Goal: Communication & Community: Answer question/provide support

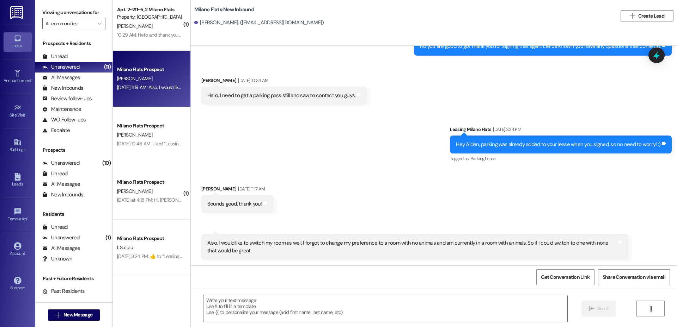
scroll to position [14, 0]
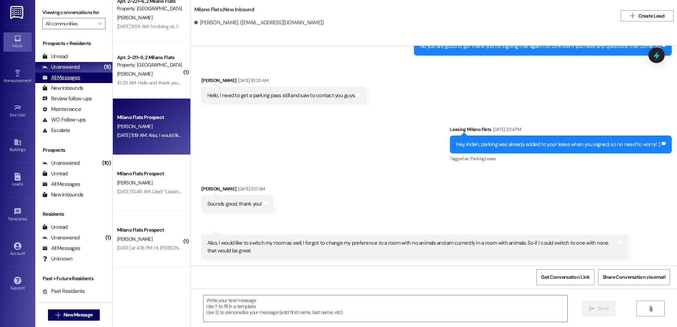
click at [63, 80] on div "All Messages" at bounding box center [61, 77] width 38 height 7
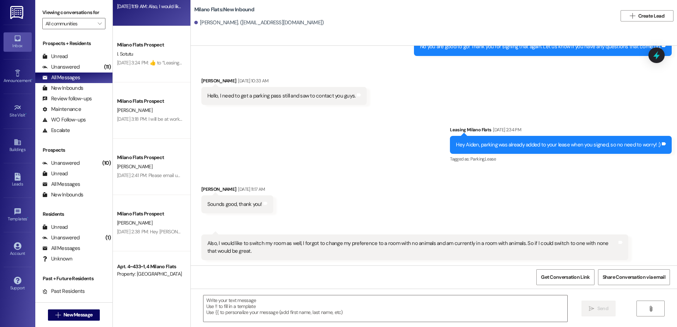
scroll to position [658, 0]
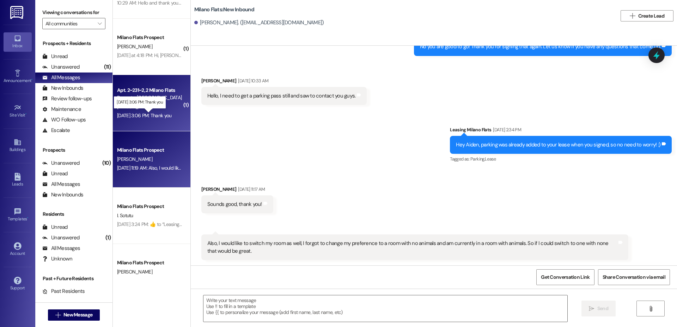
click at [146, 112] on div "[DATE] 3:06 PM: Thank you [DATE] 3:06 PM: Thank you" at bounding box center [144, 115] width 55 height 6
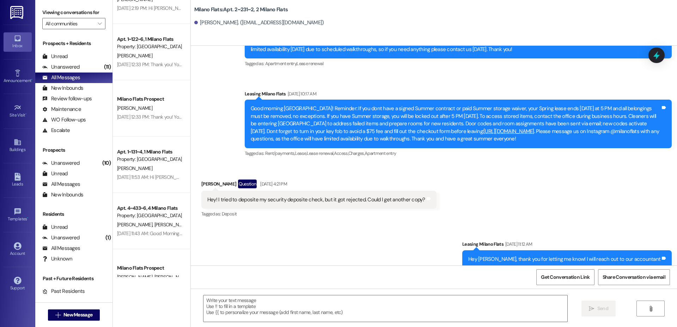
scroll to position [2880, 0]
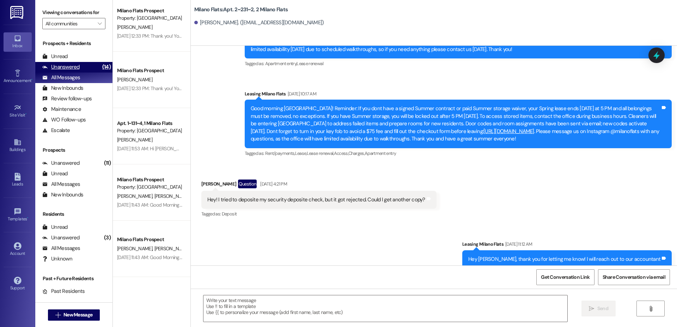
click at [66, 69] on div "Unanswered" at bounding box center [60, 66] width 37 height 7
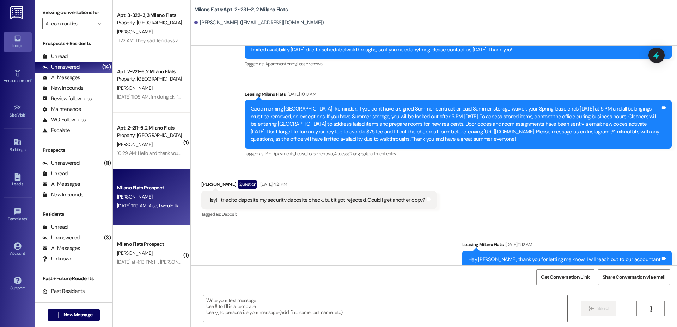
scroll to position [20140, 0]
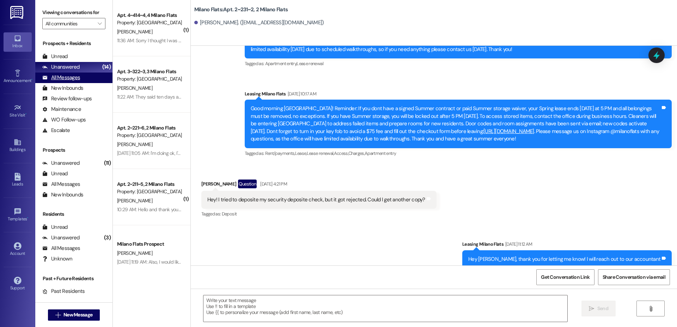
click at [88, 77] on div "All Messages (undefined)" at bounding box center [73, 78] width 77 height 11
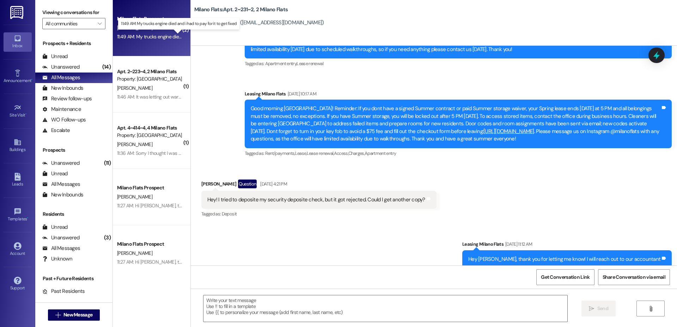
click at [162, 37] on div "11:49 AM: My trucks engine died and i had to pay for it to get fixed 11:49 AM: …" at bounding box center [184, 36] width 134 height 6
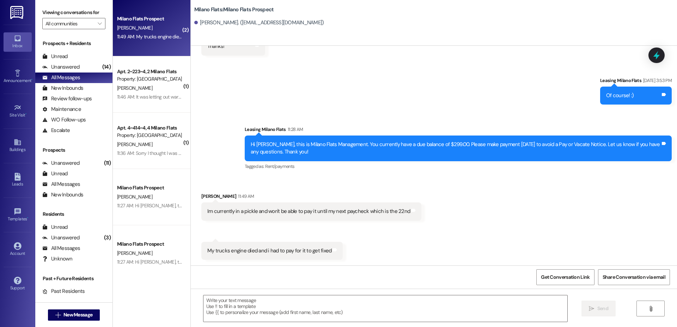
scroll to position [468, 0]
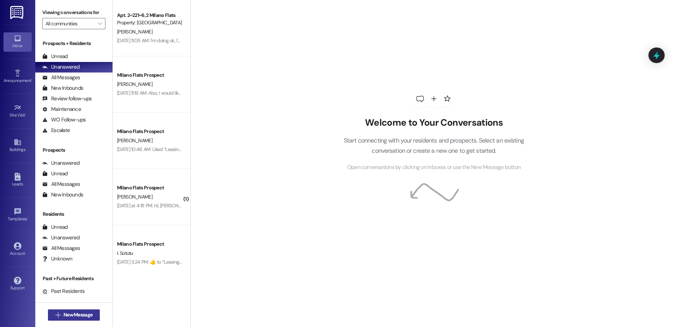
click at [71, 310] on button " New Message" at bounding box center [74, 315] width 52 height 11
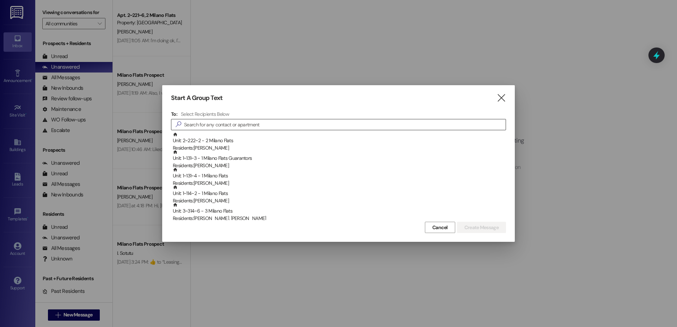
drag, startPoint x: 245, startPoint y: 128, endPoint x: 249, endPoint y: 130, distance: 4.7
click at [245, 128] on input at bounding box center [344, 125] width 321 height 10
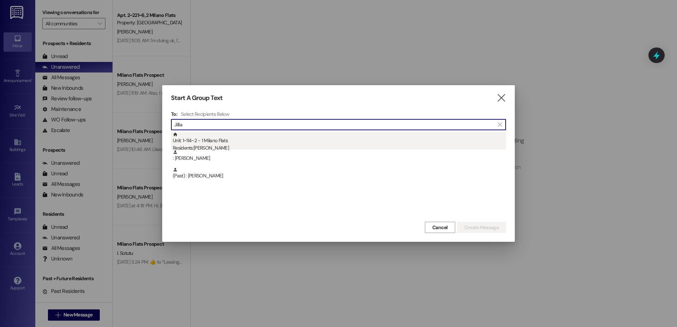
type input "Jillia"
click at [224, 144] on div "Unit: 1~114~2 - 1 Milano Flats Residents: [PERSON_NAME]" at bounding box center [339, 142] width 333 height 20
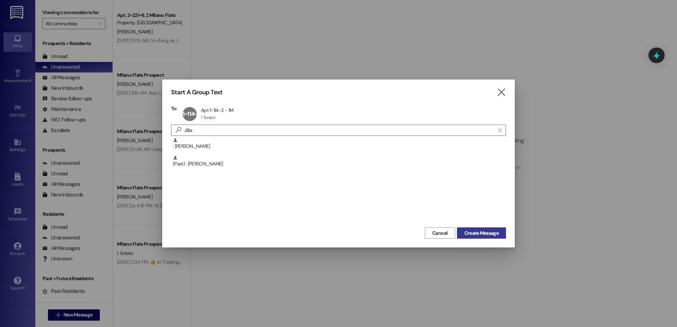
click at [475, 236] on span "Create Message" at bounding box center [481, 233] width 34 height 7
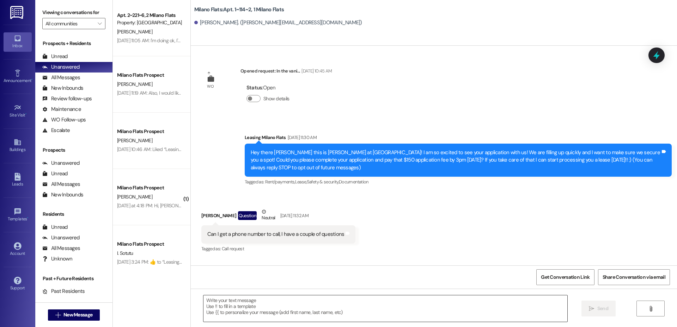
scroll to position [14956, 0]
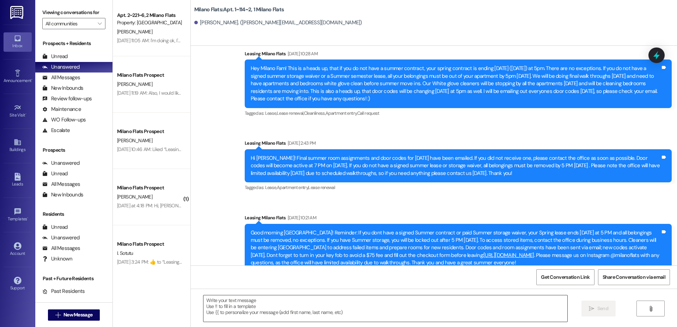
click at [275, 310] on textarea at bounding box center [385, 309] width 364 height 26
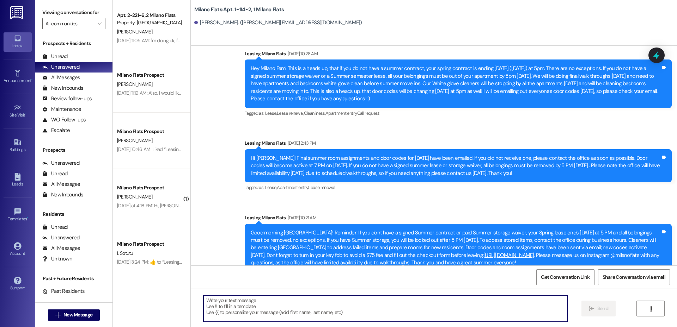
paste textarea "Hi Jillian, this is Milano Flats Management. You currently have a past due bala…"
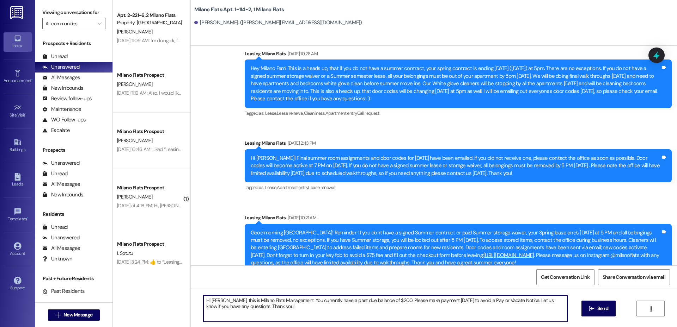
click at [336, 301] on textarea "Hi Jillian, this is Milano Flats Management. You currently have a past due bala…" at bounding box center [385, 309] width 364 height 26
click at [322, 305] on textarea "Hi Jillian, this is Milano Flats Management. You currently have a due balance o…" at bounding box center [385, 309] width 364 height 26
type textarea "Hi Jillian, this is Milano Flats Management. You currently have a due balance o…"
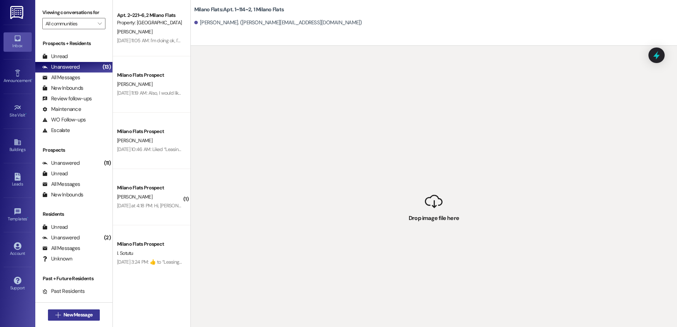
click at [63, 312] on span "New Message" at bounding box center [77, 314] width 29 height 7
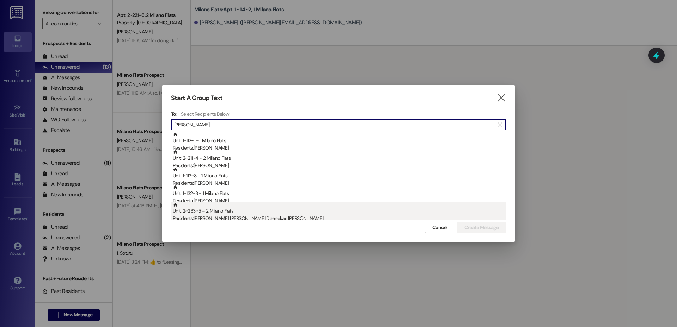
type input "Anna"
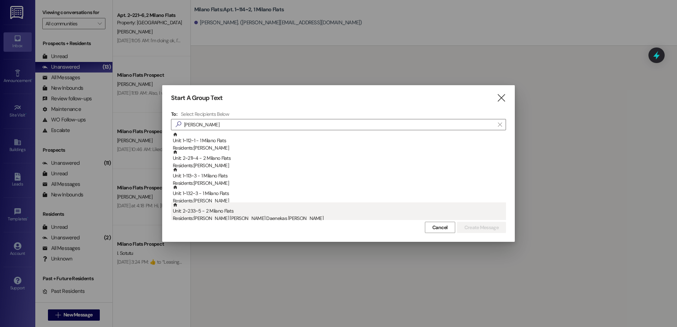
click at [263, 213] on div "Unit: 2~233~5 - 2 Milano Flats Residents: Anna Beatriz Daenekas de Moraes" at bounding box center [339, 213] width 333 height 20
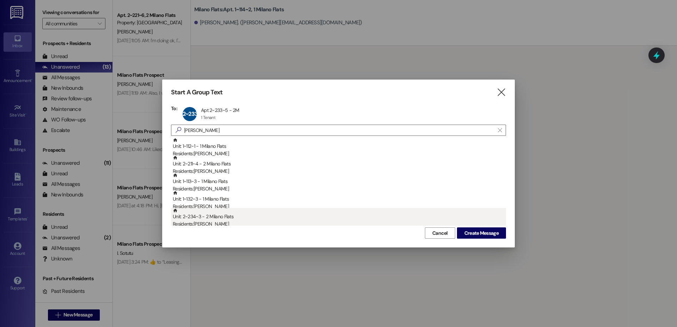
click at [304, 223] on div "Residents: Hannah Divelbiss" at bounding box center [339, 224] width 333 height 7
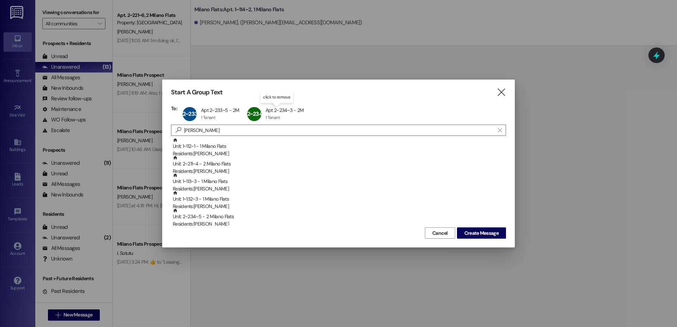
click at [272, 115] on div "2~234~3 Apt 2~234~3 - 2M Apt 2~234~3 - 2M 1 Tenant 1 Tenant click to remove" at bounding box center [277, 114] width 64 height 18
click at [483, 237] on span "Create Message" at bounding box center [481, 233] width 34 height 7
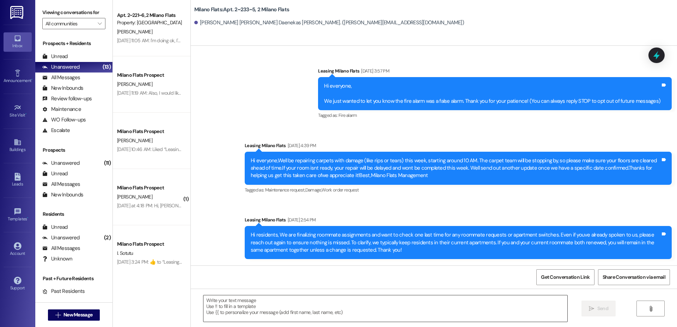
click at [242, 308] on textarea at bounding box center [385, 309] width 364 height 26
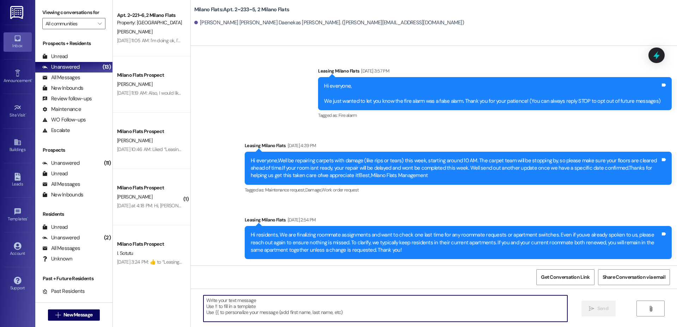
scroll to position [10556, 0]
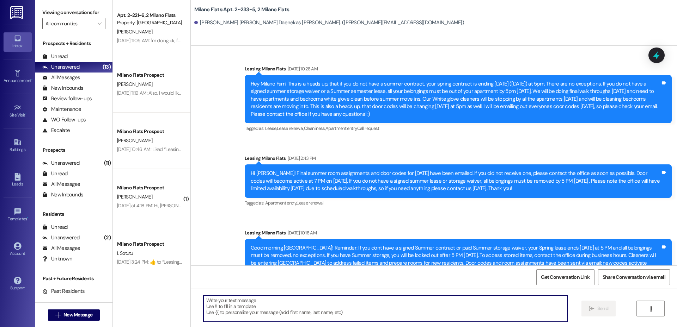
paste textarea "Hi Jillian, this is Milano Flats Management. You currently have a due balance o…"
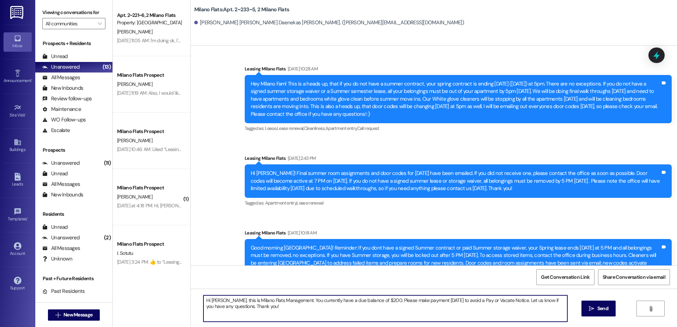
click at [217, 299] on textarea "Hi Jillian, this is Milano Flats Management. You currently have a due balance o…" at bounding box center [385, 309] width 364 height 26
click at [307, 311] on textarea "Hi Anna, this is Milano Flats Management. You currently have a due balance of $…" at bounding box center [385, 309] width 364 height 26
click at [369, 299] on textarea "Hi Anna, this is Milano Flats Management. You currently have a due balance of $…" at bounding box center [385, 309] width 364 height 26
click at [371, 302] on textarea "Hi Anna, this is Milano Flats Management. You currently have a due balance of $…" at bounding box center [385, 309] width 364 height 26
click at [366, 307] on textarea "Hi Anna, this is Milano Flats Management. You currently have a due balance of $…" at bounding box center [385, 309] width 364 height 26
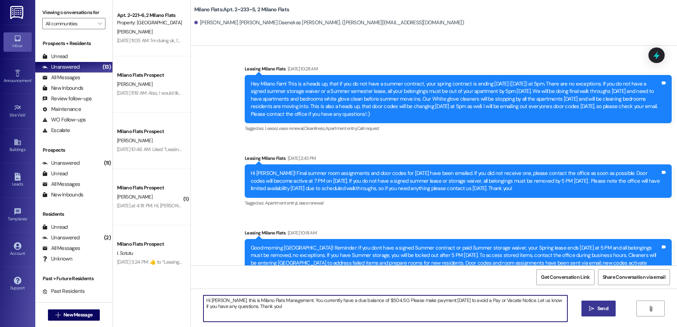
type textarea "Hi Anna, this is Milano Flats Management. You currently have a due balance of $…"
click at [594, 307] on span " Send" at bounding box center [598, 308] width 22 height 7
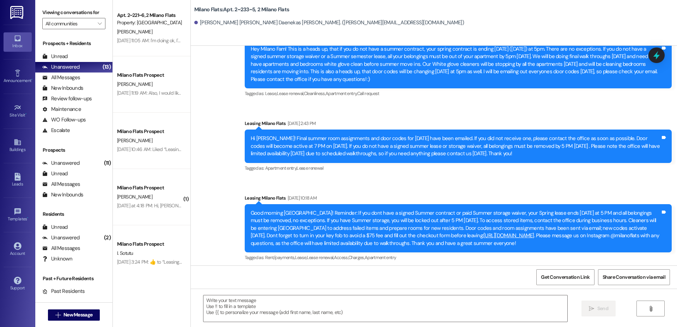
scroll to position [10613, 0]
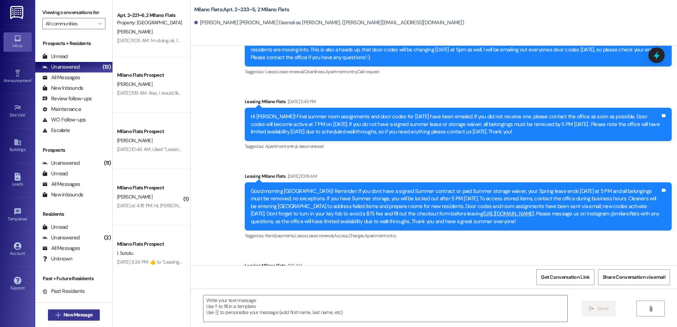
click at [87, 311] on button " New Message" at bounding box center [74, 315] width 52 height 11
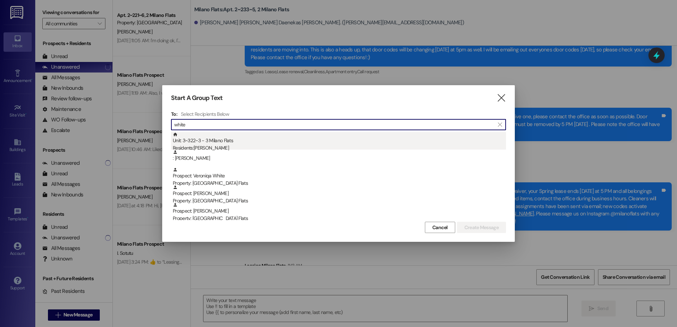
type input "white"
click at [299, 137] on div "Unit: 3~322~3 - 3 Milano Flats Residents: Jeremy White" at bounding box center [339, 142] width 333 height 20
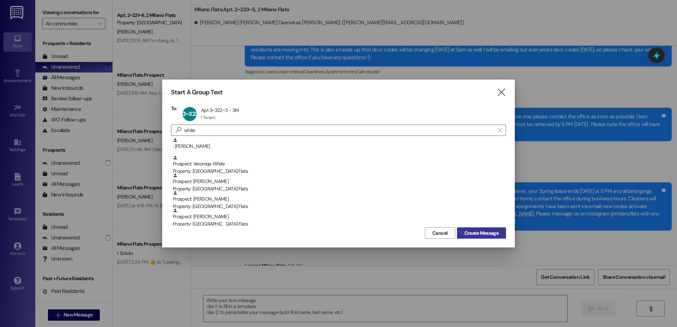
click at [480, 234] on span "Create Message" at bounding box center [481, 233] width 34 height 7
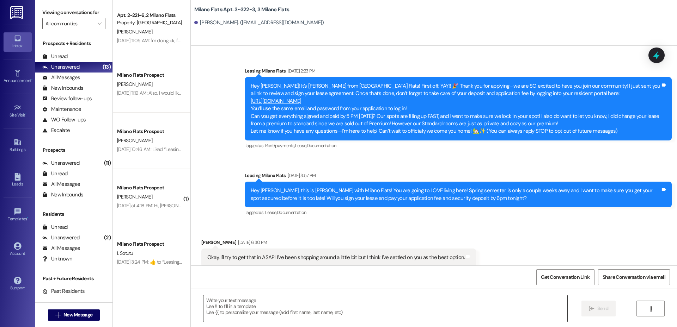
scroll to position [6725, 0]
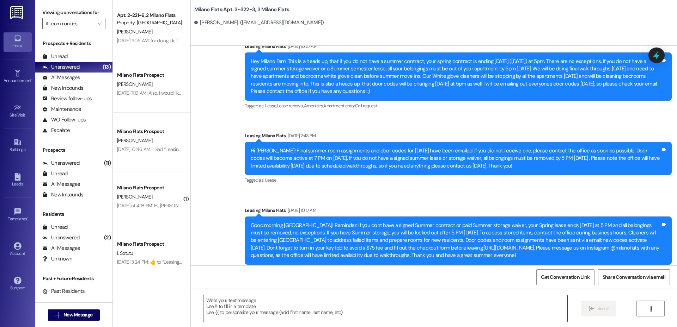
click at [253, 307] on textarea at bounding box center [385, 309] width 364 height 26
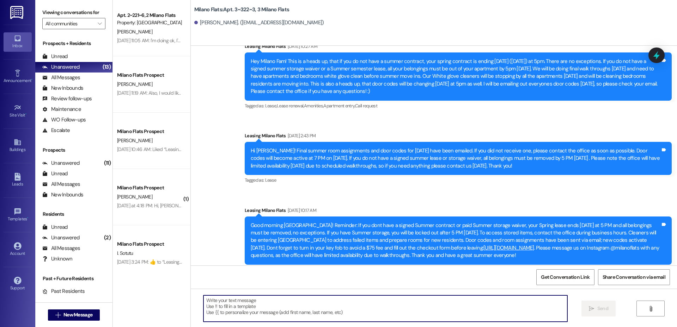
click at [253, 304] on textarea at bounding box center [385, 309] width 364 height 26
paste textarea "Hi Anna, this is Milano Flats Management. You currently have a due balance of $…"
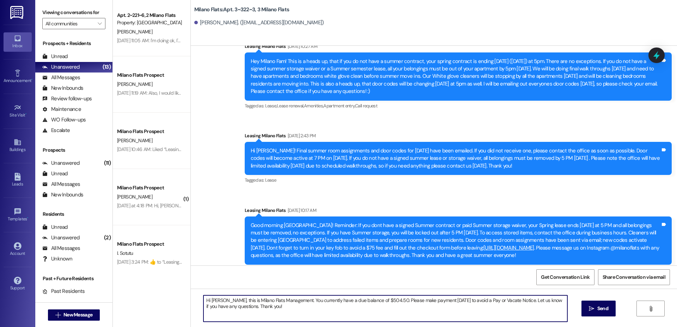
click at [245, 299] on textarea "Hi Anna, this is Milano Flats Management. You currently have a due balance of $…" at bounding box center [385, 309] width 364 height 26
click at [216, 301] on textarea "Hi Anna, this is Milano Flats Management. You currently have a due balance of $…" at bounding box center [385, 309] width 364 height 26
click at [380, 302] on textarea "Hi Jeremy, this is Milano Flats Management. You currently have a due balance of…" at bounding box center [385, 309] width 364 height 26
click at [381, 303] on textarea "Hi Jeremy, this is Milano Flats Management. You currently have a due balance of…" at bounding box center [385, 309] width 364 height 26
click at [343, 307] on textarea "Hi [PERSON_NAME], this is Milano Flats Management. You currently have a due bal…" at bounding box center [385, 309] width 364 height 26
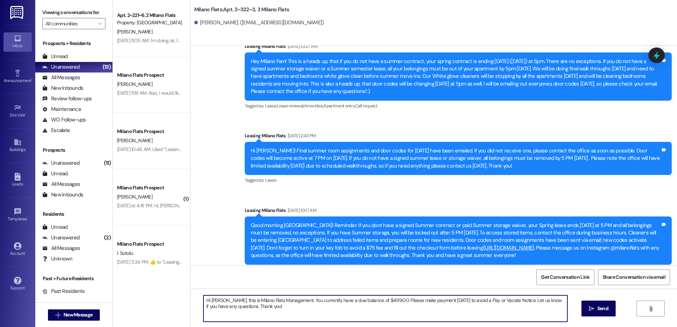
click at [380, 301] on textarea "Hi [PERSON_NAME], this is Milano Flats Management. You currently have a due bal…" at bounding box center [385, 309] width 364 height 26
click at [317, 305] on textarea "Hi [PERSON_NAME], this is Milano Flats Management. You currently have a due bal…" at bounding box center [385, 309] width 364 height 26
type textarea "Hi [PERSON_NAME], this is Milano Flats Management. You currently have a due bal…"
click at [595, 307] on span "Send" at bounding box center [602, 308] width 14 height 7
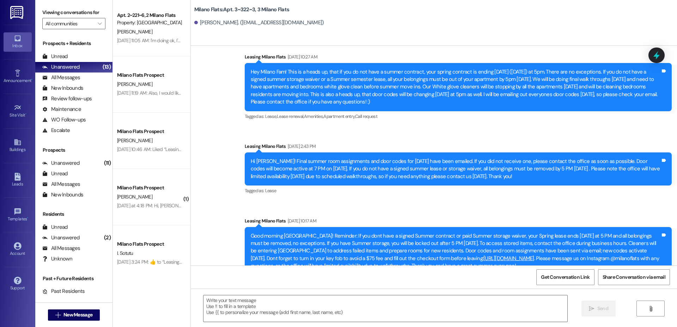
scroll to position [6782, 0]
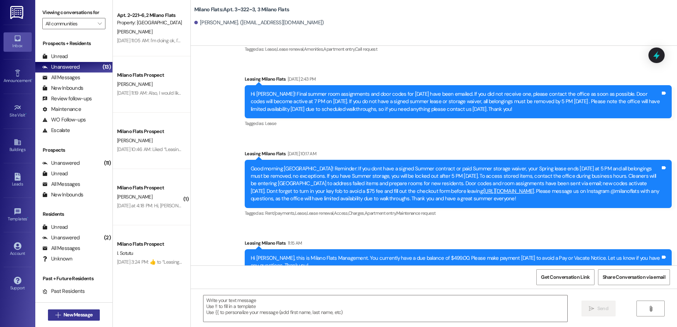
click at [68, 310] on button " New Message" at bounding box center [74, 315] width 52 height 11
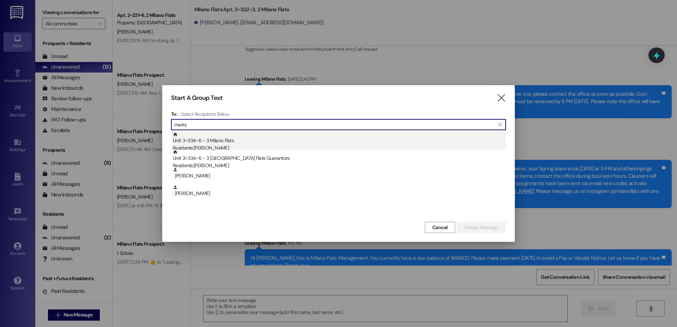
type input "marks"
click at [273, 139] on div "Unit: 3~334~6 - 3 Milano Flats Residents: Jonathan Marks" at bounding box center [339, 142] width 333 height 20
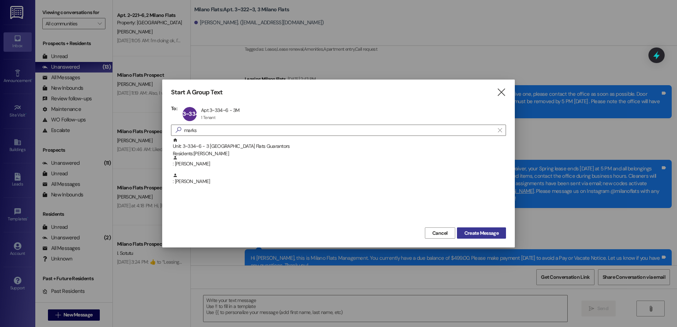
click at [465, 233] on span "Create Message" at bounding box center [481, 233] width 34 height 7
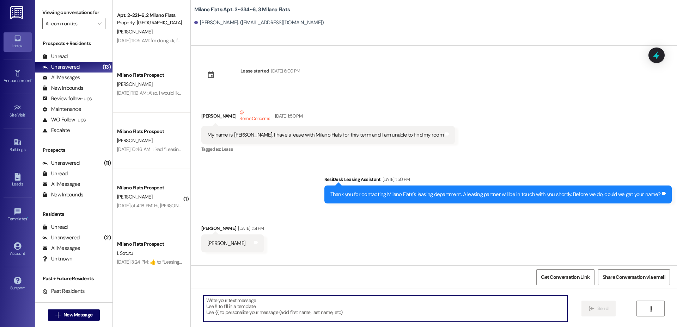
click at [222, 306] on textarea at bounding box center [385, 309] width 364 height 26
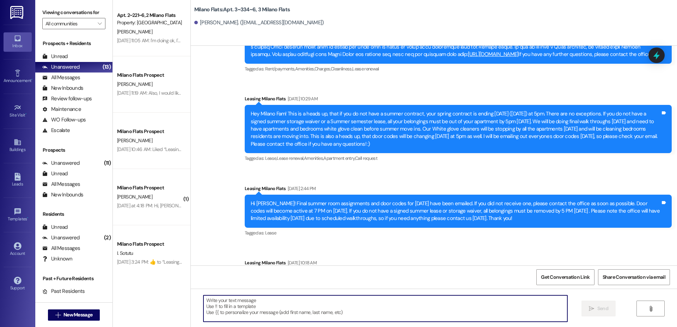
scroll to position [21363, 0]
paste textarea "Hi [PERSON_NAME], this is Milano Flats Management. You currently have a due bal…"
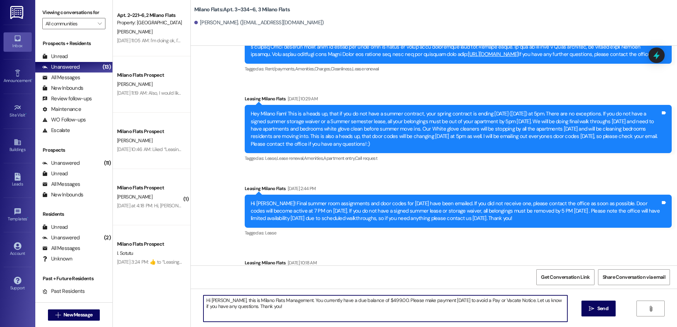
click at [221, 302] on textarea "Hi [PERSON_NAME], this is Milano Flats Management. You currently have a due bal…" at bounding box center [385, 309] width 364 height 26
click at [384, 300] on textarea "Hi Jonathan, this is Milano Flats Management. You currently have a due balance …" at bounding box center [385, 309] width 364 height 26
type textarea "Hi Jonathan, this is Milano Flats Management. You currently have a due balance …"
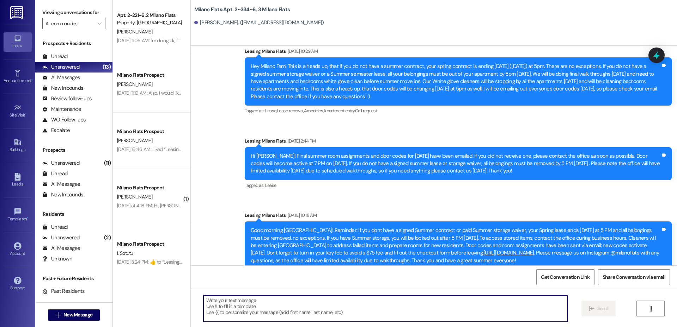
scroll to position [21420, 0]
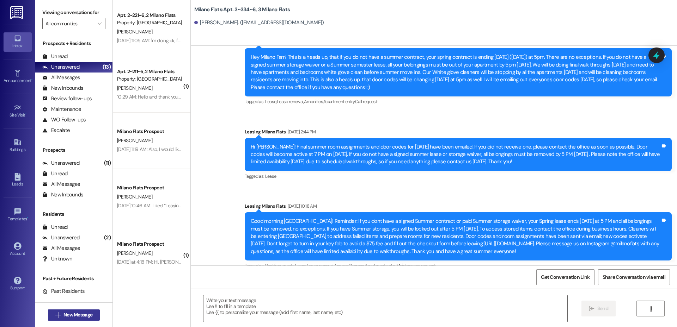
click at [80, 311] on span "New Message" at bounding box center [77, 314] width 29 height 7
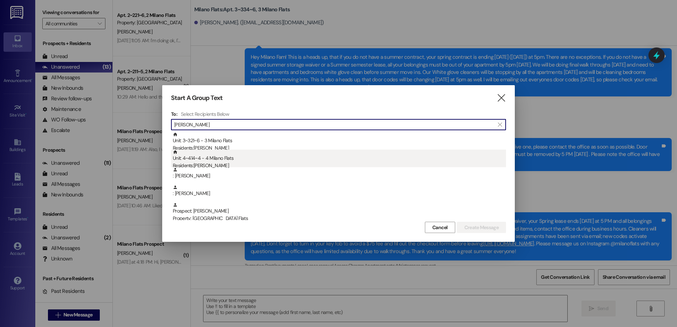
type input "tanner"
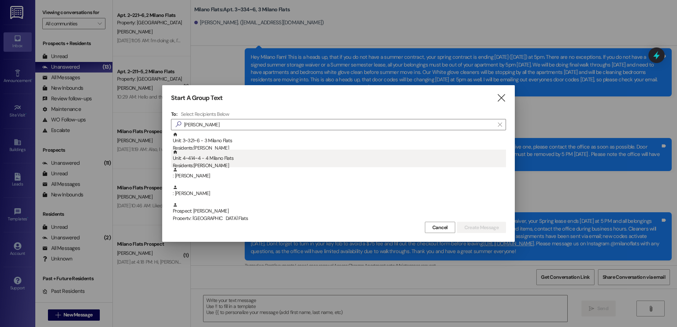
click at [264, 166] on div "Residents: Tanner Briones" at bounding box center [339, 165] width 333 height 7
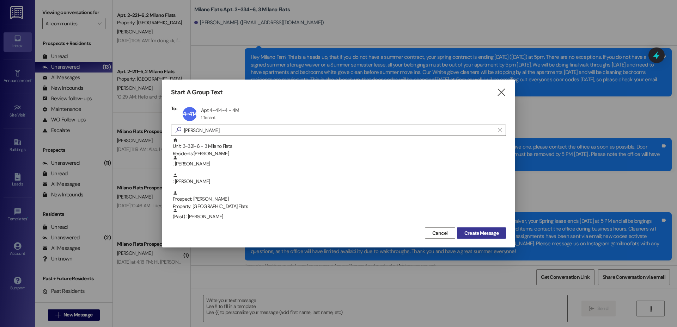
click at [463, 231] on span "Create Message" at bounding box center [481, 233] width 37 height 7
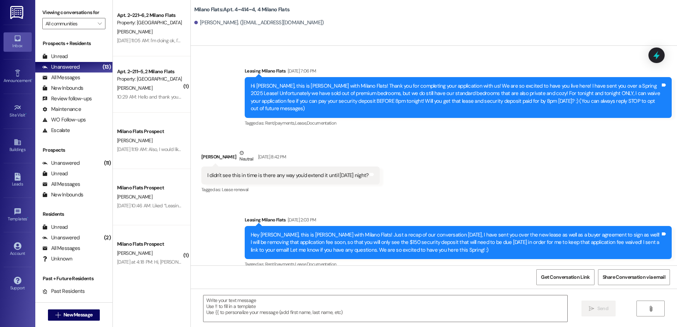
scroll to position [5200, 0]
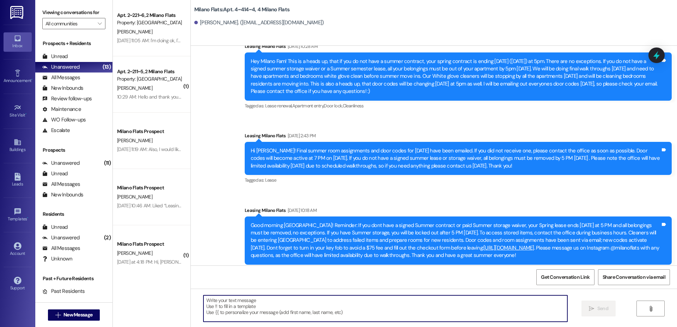
drag, startPoint x: 228, startPoint y: 310, endPoint x: 227, endPoint y: 306, distance: 3.7
click at [228, 309] on textarea at bounding box center [385, 309] width 364 height 26
paste textarea "Hi Jonathan, this is Milano Flats Management. You currently have a due balance …"
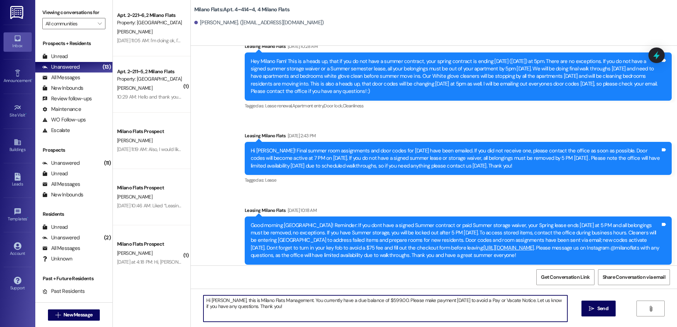
click at [225, 301] on textarea "Hi Jonathan, this is Milano Flats Management. You currently have a due balance …" at bounding box center [385, 309] width 364 height 26
click at [379, 300] on textarea "Hi Tanner, this is Milano Flats Management. You currently have a due balance of…" at bounding box center [385, 309] width 364 height 26
type textarea "Hi Tanner, this is Milano Flats Management. You currently have a due balance of…"
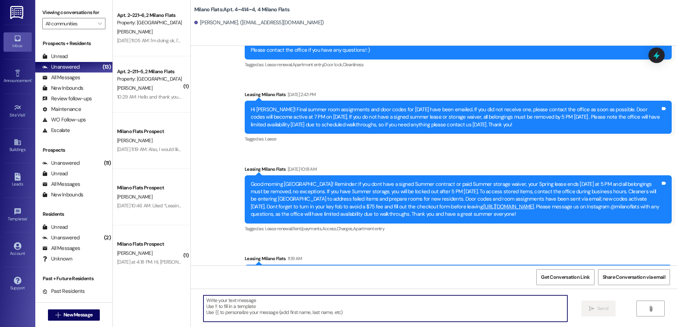
scroll to position [5256, 0]
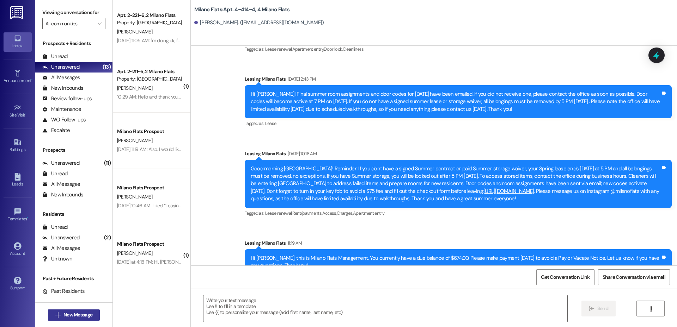
click at [90, 316] on span "New Message" at bounding box center [77, 314] width 29 height 7
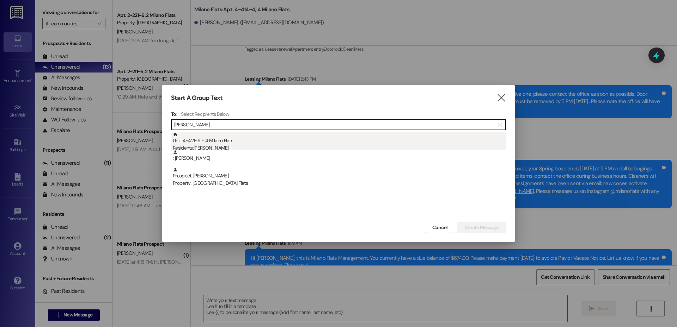
type input "rhett"
click at [282, 137] on div "Unit: 4~421~6 - 4 Milano Flats Residents: Rhett Haynie" at bounding box center [339, 142] width 333 height 20
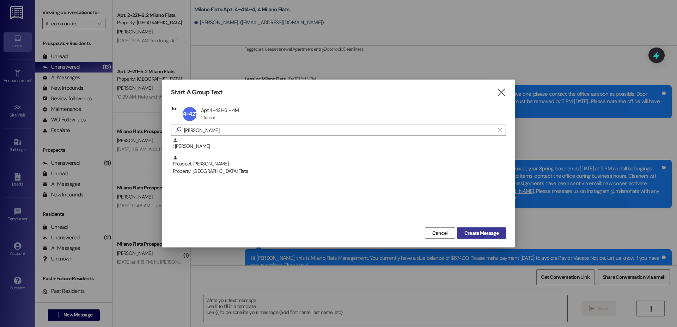
click at [465, 230] on span "Create Message" at bounding box center [481, 233] width 34 height 7
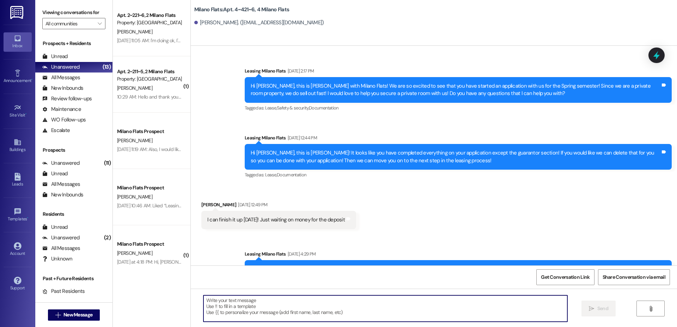
scroll to position [14452, 0]
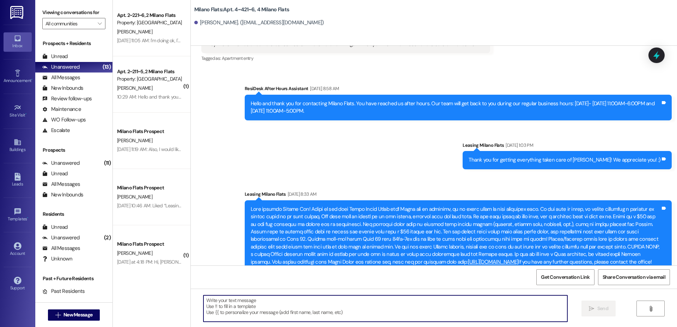
click at [228, 306] on textarea at bounding box center [385, 309] width 364 height 26
paste textarea "Hi Tanner, this is Milano Flats Management. You currently have a due balance of…"
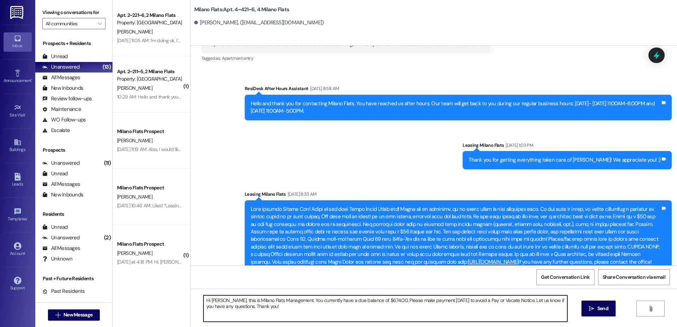
click at [218, 299] on textarea "Hi Tanner, this is Milano Flats Management. You currently have a due balance of…" at bounding box center [385, 309] width 364 height 26
click at [377, 300] on textarea "Hi Rhett, this is Milano Flats Management. You currently have a due balance of …" at bounding box center [385, 309] width 364 height 26
type textarea "Hi Rhett, this is Milano Flats Management. You currently have a due balance of …"
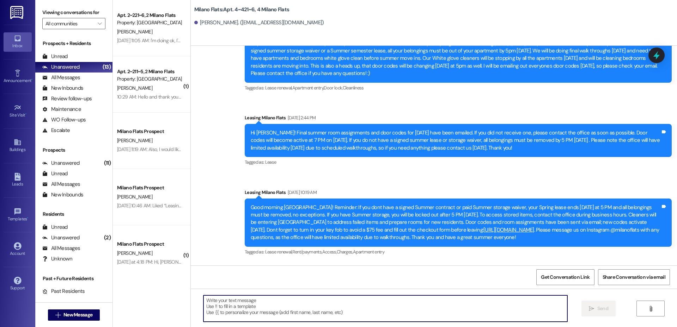
scroll to position [14739, 0]
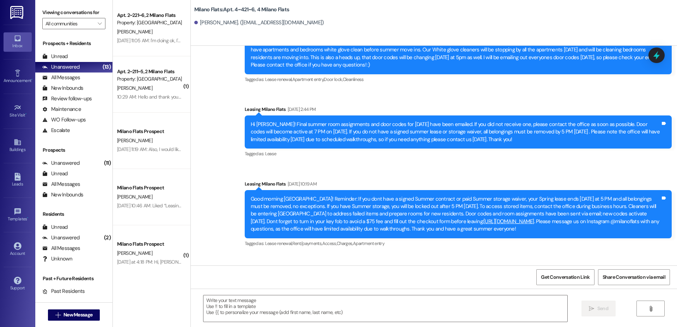
drag, startPoint x: 277, startPoint y: 254, endPoint x: 236, endPoint y: 242, distance: 42.4
click at [239, 265] on div "Sent via SMS Leasing Milano Flats 11:20 AM Hi Rhett, this is Milano Flats Manag…" at bounding box center [457, 288] width 437 height 46
copy div "Hi Rhett, this is Milano Flats Management. You currently have a due balance of …"
click at [64, 317] on span "New Message" at bounding box center [77, 314] width 29 height 7
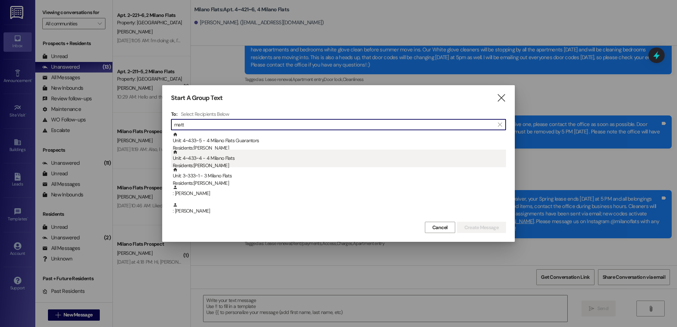
type input "matt"
click at [248, 163] on div "Residents: Matthew Minniear" at bounding box center [339, 165] width 333 height 7
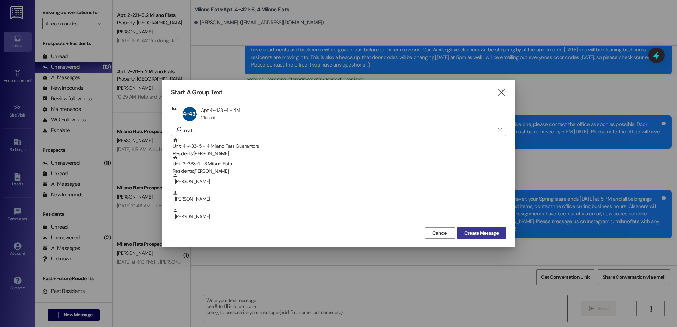
click at [480, 233] on span "Create Message" at bounding box center [481, 233] width 34 height 7
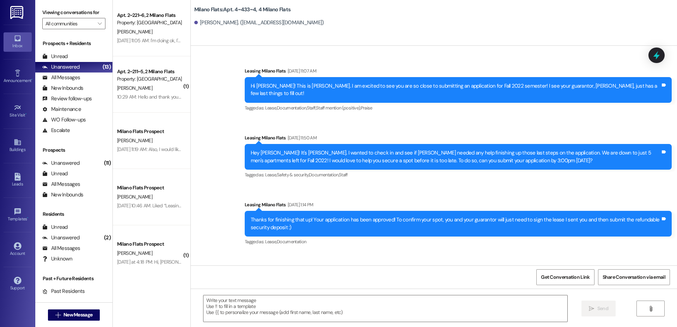
scroll to position [26674, 0]
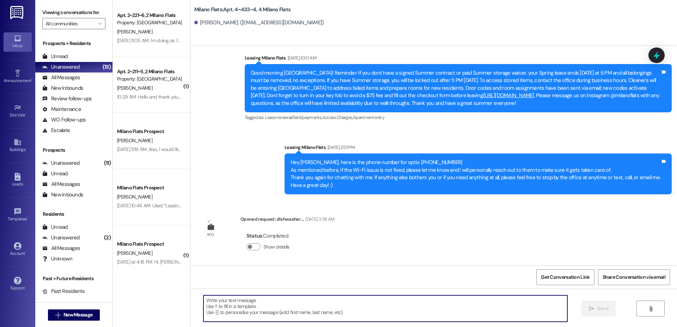
click at [321, 305] on textarea at bounding box center [385, 309] width 364 height 26
paste textarea "Hi Rhett, this is Milano Flats Management. You currently have a due balance of …"
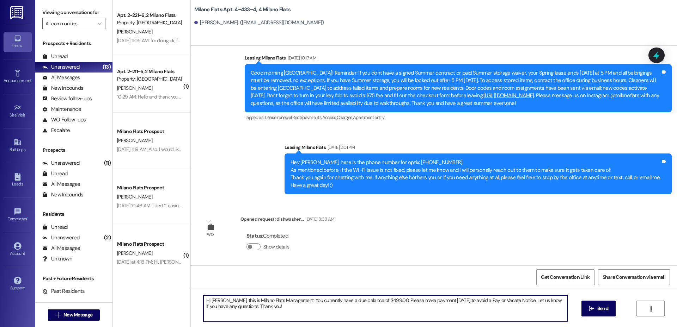
click at [216, 301] on textarea "Hi Rhett, this is Milano Flats Management. You currently have a due balance of …" at bounding box center [385, 309] width 364 height 26
click at [383, 300] on textarea "Hi Matthew, this is Milano Flats Management. You currently have a due balance o…" at bounding box center [385, 309] width 364 height 26
click at [429, 314] on textarea "Hi Matthew, this is Milano Flats Management. You currently have a due balance o…" at bounding box center [385, 309] width 364 height 26
type textarea "Hi Matthew, this is Milano Flats Management. You currently have a due balance o…"
click at [591, 310] on icon "" at bounding box center [590, 309] width 5 height 6
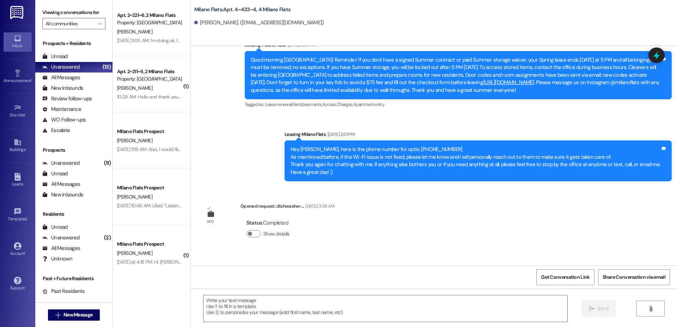
scroll to position [26731, 0]
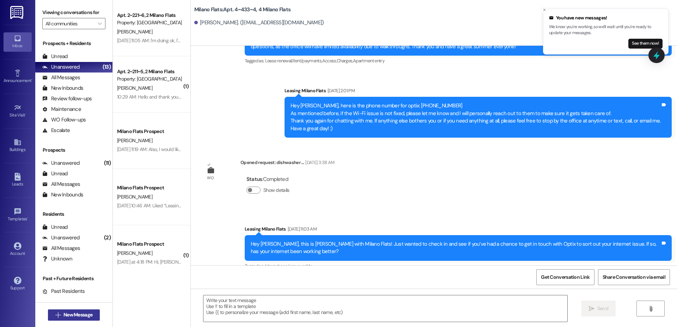
click at [87, 313] on button " New Message" at bounding box center [74, 315] width 52 height 11
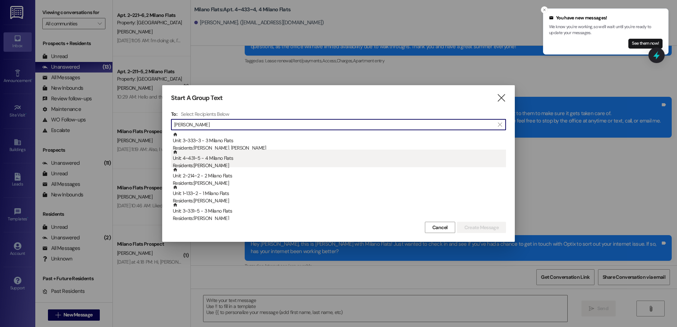
type input "john"
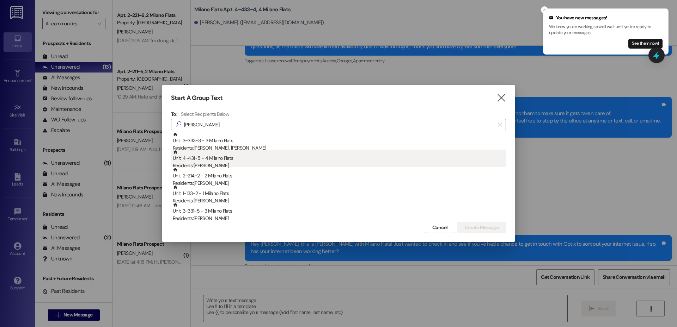
click at [255, 159] on div "Unit: 4~431~5 - 4 Milano Flats Residents: John Rowland" at bounding box center [339, 160] width 333 height 20
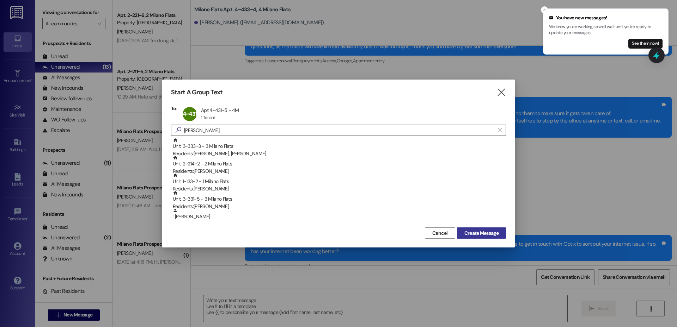
click at [471, 237] on button "Create Message" at bounding box center [481, 233] width 49 height 11
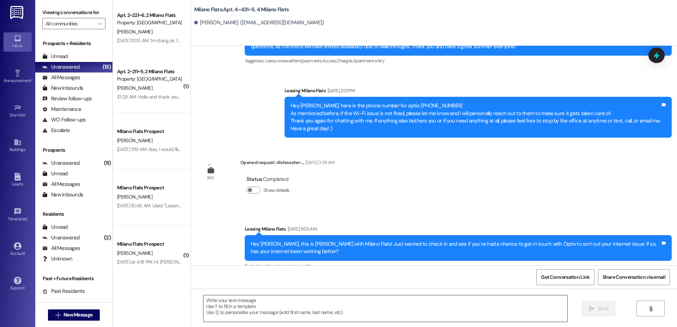
click at [235, 304] on textarea at bounding box center [385, 309] width 364 height 26
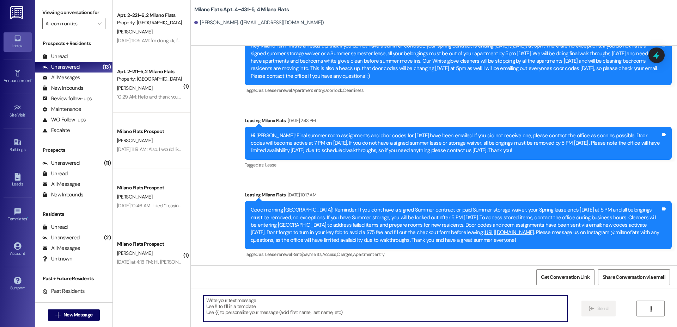
scroll to position [11699, 0]
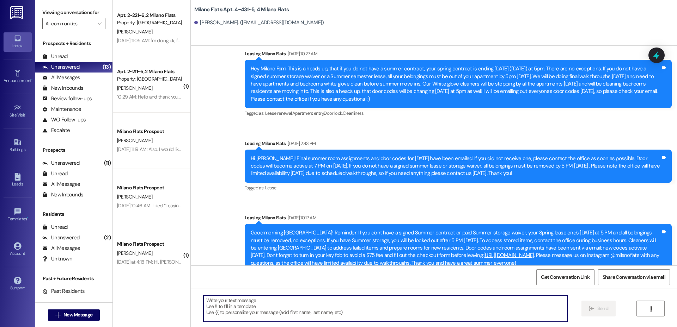
paste textarea "Hi Matthew, this is Milano Flats Management. You currently have a due balance o…"
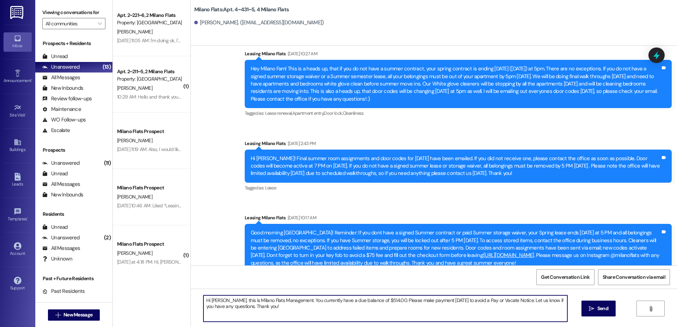
click at [223, 301] on textarea "Hi Matthew, this is Milano Flats Management. You currently have a due balance o…" at bounding box center [385, 309] width 364 height 26
click at [375, 301] on textarea "Hi John, this is Milano Flats Management. You currently have a due balance of $…" at bounding box center [385, 309] width 364 height 26
click at [375, 299] on textarea "Hi John, this is Milano Flats Management. You currently have a due balance of $…" at bounding box center [385, 309] width 364 height 26
type textarea "Hi John, this is Milano Flats Management. You currently have a due balance of $…"
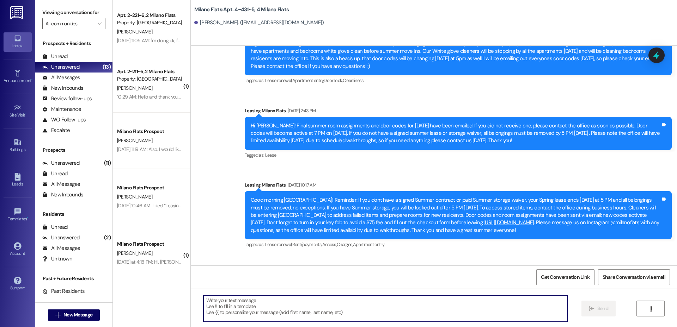
scroll to position [11756, 0]
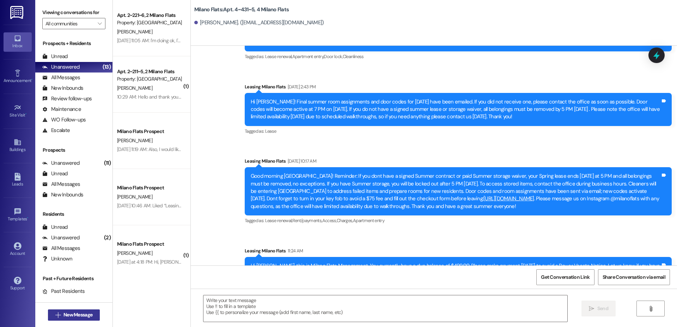
click at [88, 312] on span "New Message" at bounding box center [77, 314] width 29 height 7
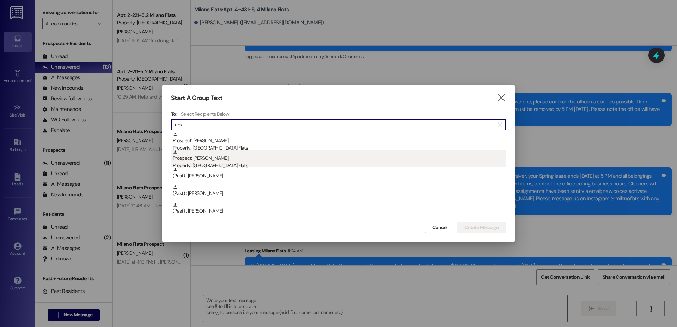
type input "jack"
click at [238, 165] on div "Property: [GEOGRAPHIC_DATA] Flats" at bounding box center [339, 165] width 333 height 7
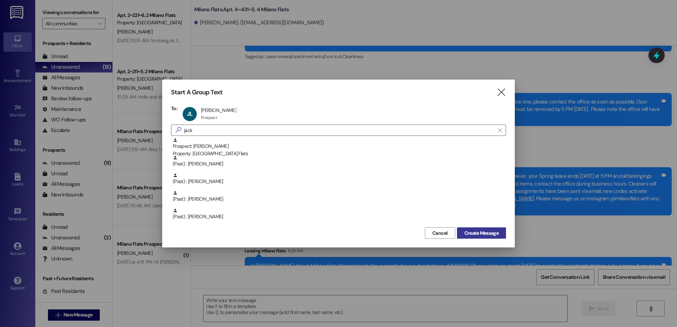
click at [460, 231] on button "Create Message" at bounding box center [481, 233] width 49 height 11
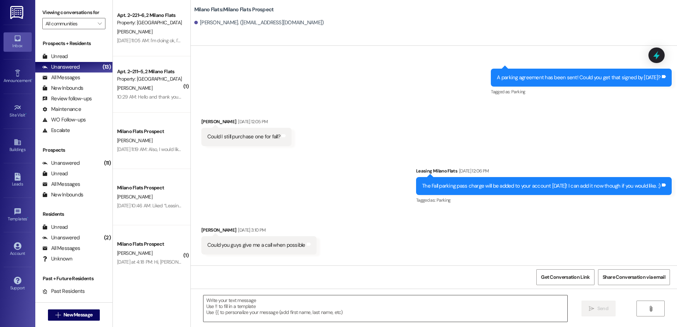
scroll to position [1845, 0]
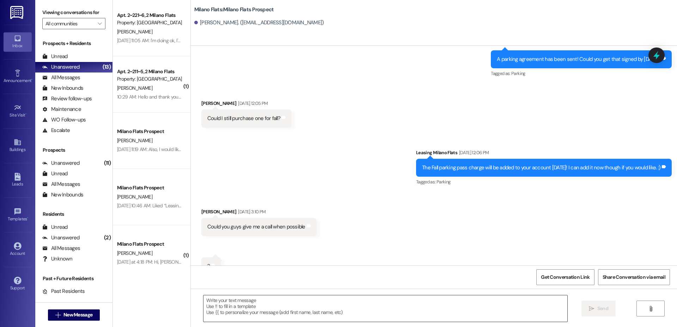
click at [239, 300] on textarea at bounding box center [385, 309] width 364 height 26
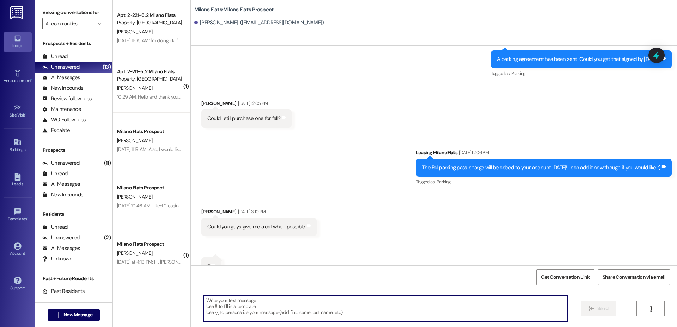
paste textarea "Hi John, this is Milano Flats Management. You currently have a due balance of $…"
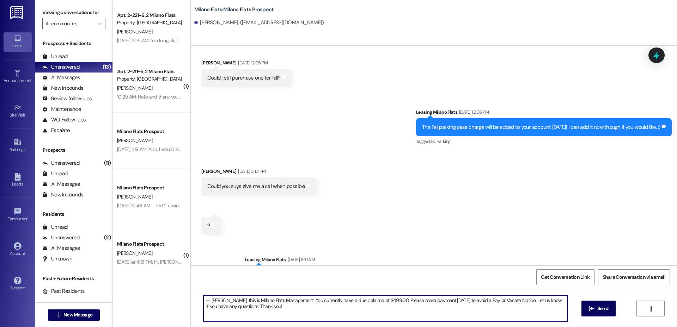
scroll to position [1902, 0]
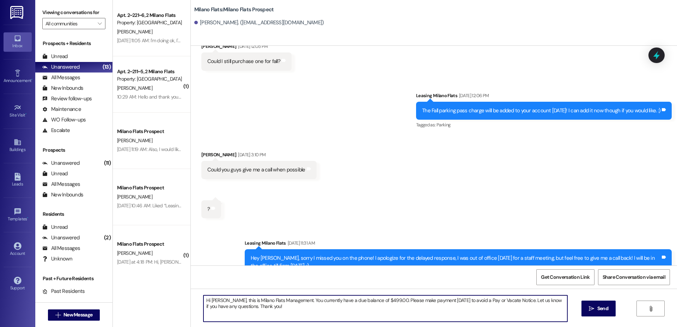
click at [215, 301] on textarea "Hi John, this is Milano Flats Management. You currently have a due balance of $…" at bounding box center [385, 309] width 364 height 26
click at [291, 311] on textarea "Hi Jack, this is Milano Flats Management. You currently have a due balance of $…" at bounding box center [385, 309] width 364 height 26
type textarea "Hi Jack, this is Milano Flats Management. You currently have a due balance of $…"
click at [603, 307] on span "Send" at bounding box center [602, 308] width 11 height 7
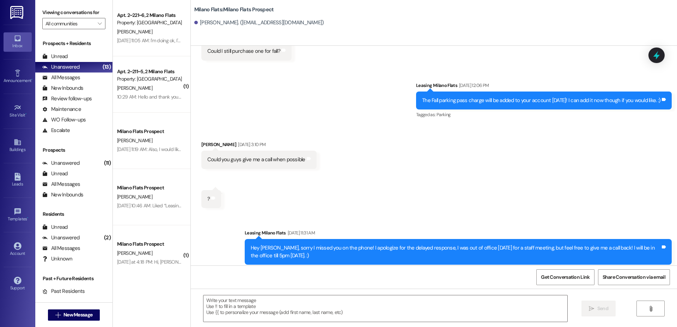
scroll to position [1959, 0]
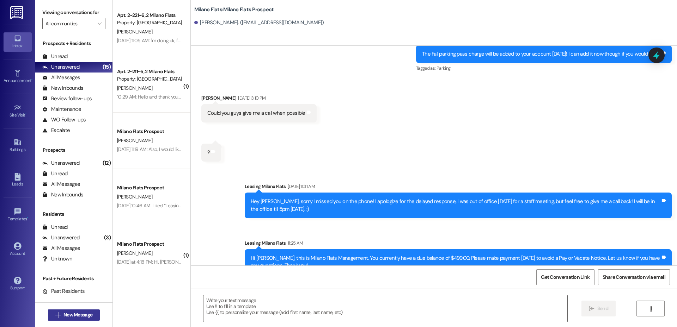
click at [82, 314] on span "New Message" at bounding box center [77, 314] width 29 height 7
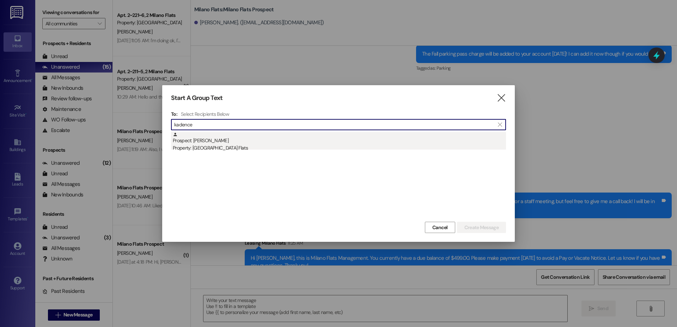
type input "kadence"
click at [247, 142] on div "Prospect: kadence johnson Property: Milano Flats" at bounding box center [339, 142] width 333 height 20
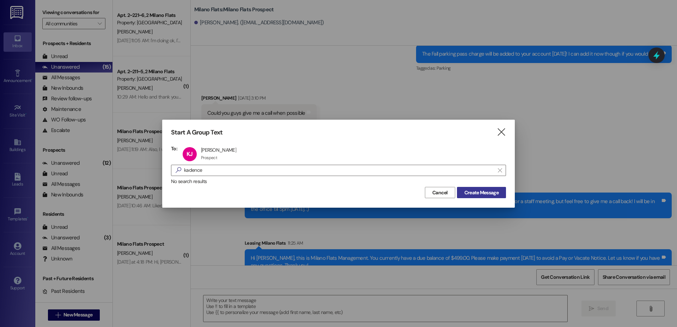
click at [490, 192] on span "Create Message" at bounding box center [481, 192] width 34 height 7
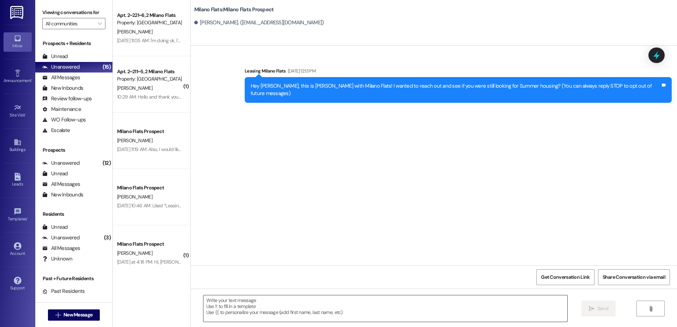
click at [235, 309] on textarea at bounding box center [385, 309] width 364 height 26
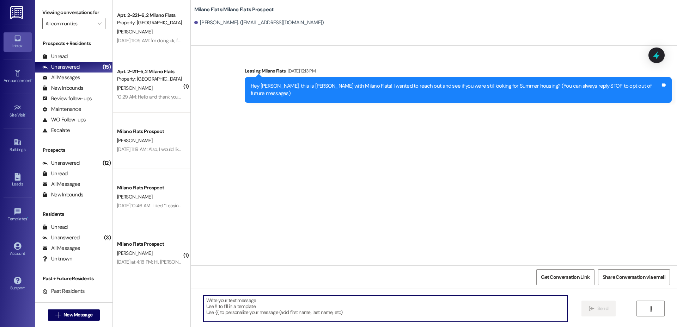
paste textarea "Hi Jack, this is Milano Flats Management. You currently have a due balance of $…"
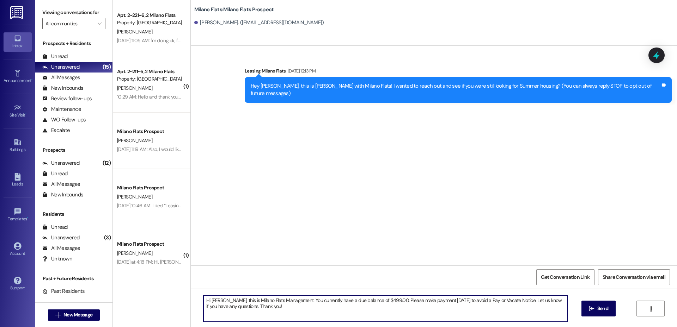
click at [215, 298] on textarea "Hi Jack, this is Milano Flats Management. You currently have a due balance of $…" at bounding box center [385, 309] width 364 height 26
click at [384, 299] on textarea "Hi Kadence, this is Milano Flats Management. You currently have a due balance o…" at bounding box center [385, 309] width 364 height 26
type textarea "Hi Kadence, this is Milano Flats Management. You currently have a due balance o…"
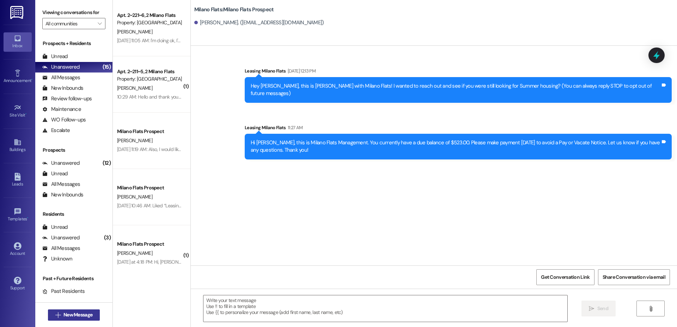
click at [73, 314] on span "New Message" at bounding box center [77, 314] width 29 height 7
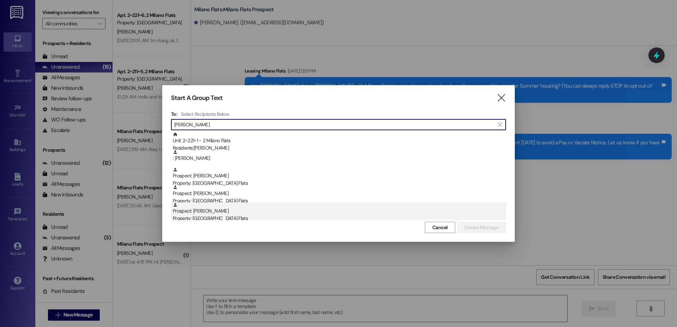
type input "isabella"
click at [218, 217] on div "Property: [GEOGRAPHIC_DATA] Flats" at bounding box center [339, 218] width 333 height 7
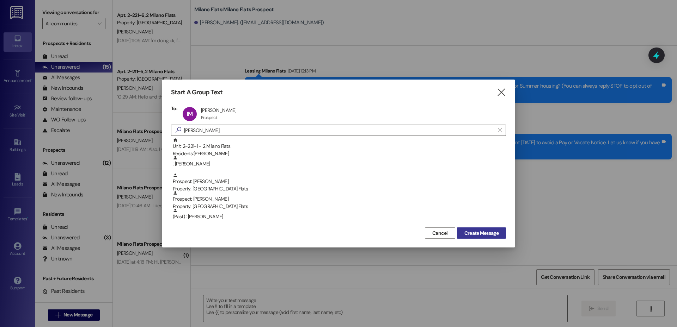
click at [489, 235] on span "Create Message" at bounding box center [481, 233] width 34 height 7
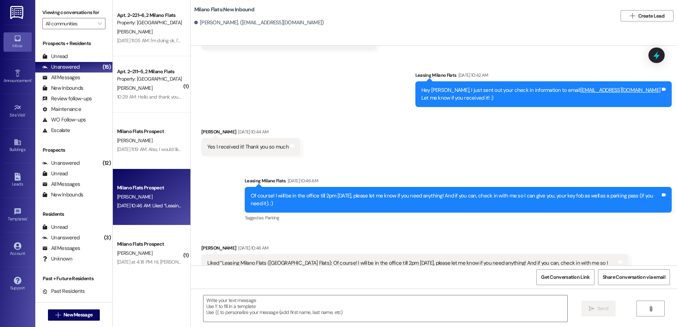
scroll to position [486, 0]
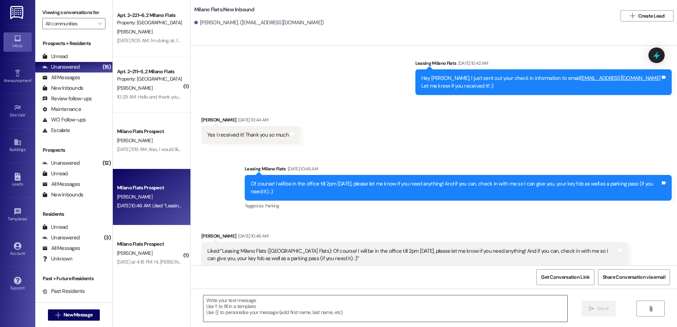
click at [337, 295] on div " Send " at bounding box center [434, 315] width 486 height 53
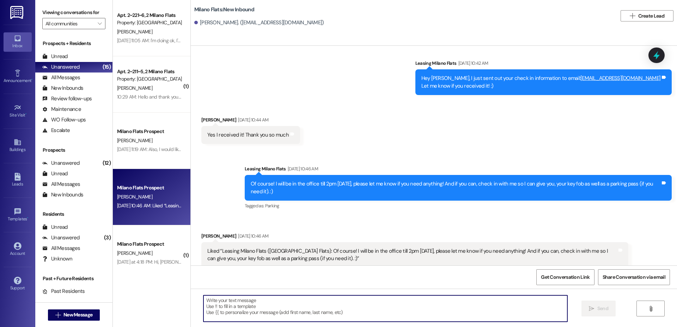
click at [335, 299] on textarea at bounding box center [385, 309] width 364 height 26
paste textarea "Hi Kadence, this is Milano Flats Management. You currently have a due balance o…"
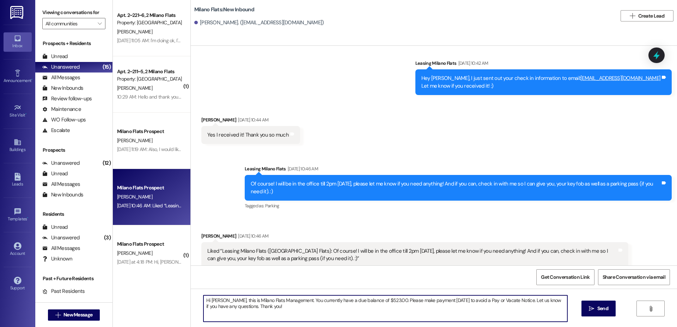
click at [221, 302] on textarea "Hi Kadence, this is Milano Flats Management. You currently have a due balance o…" at bounding box center [385, 309] width 364 height 26
click at [224, 301] on textarea "Hi Kadence, this is Milano Flats Management. You currently have a due balance o…" at bounding box center [385, 309] width 364 height 26
click at [381, 300] on textarea "Hi Isabella, this is Milano Flats Management. You currently have a due balance …" at bounding box center [385, 309] width 364 height 26
type textarea "Hi Isabella, this is Milano Flats Management. You currently have a due balance …"
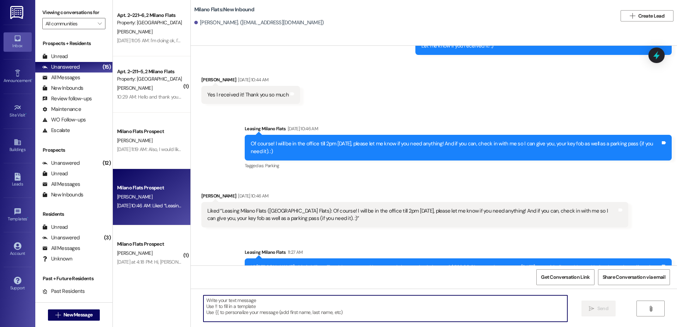
scroll to position [543, 0]
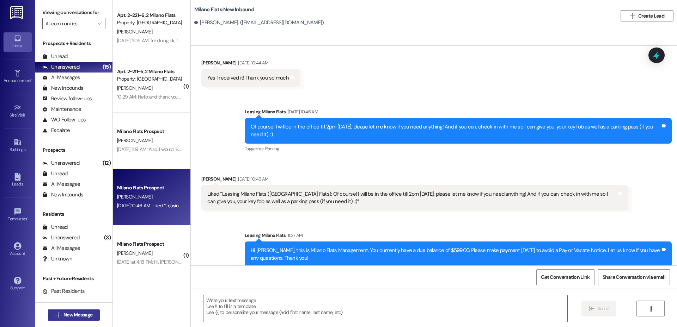
click at [62, 314] on span "New Message" at bounding box center [78, 314] width 32 height 7
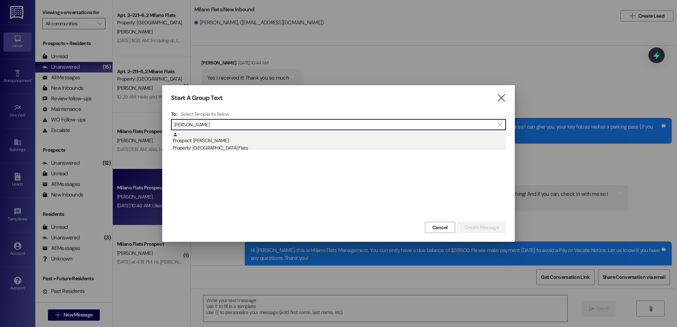
type input "malcolm"
click at [239, 139] on div "Prospect: Malcolm Petersen Property: Milano Flats" at bounding box center [339, 142] width 333 height 20
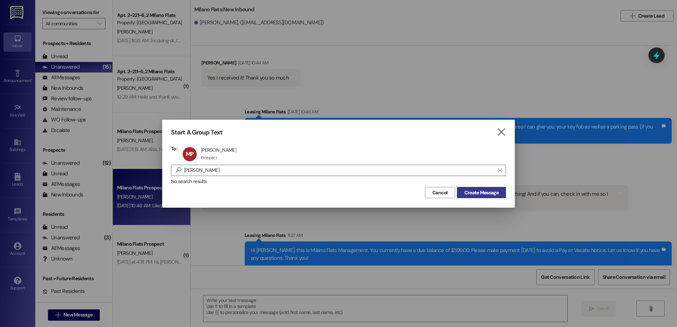
click at [481, 192] on span "Create Message" at bounding box center [481, 192] width 34 height 7
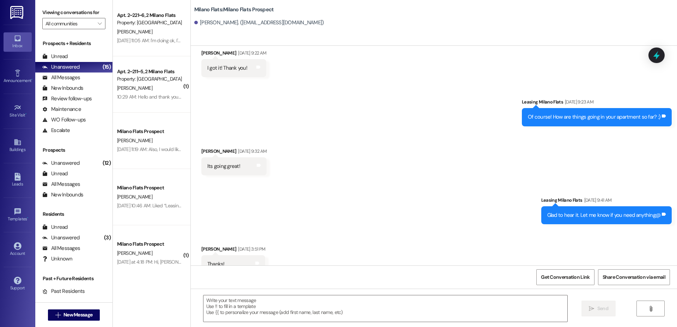
scroll to position [264, 0]
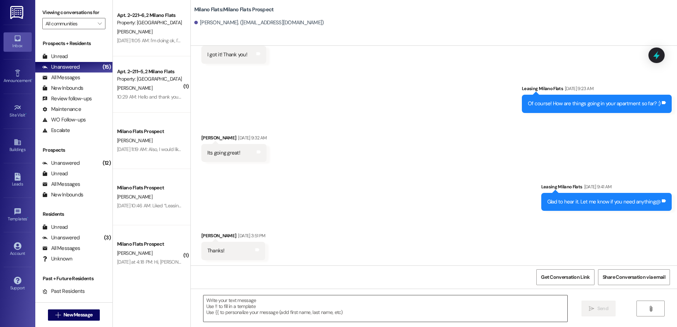
click at [264, 296] on textarea at bounding box center [385, 309] width 364 height 26
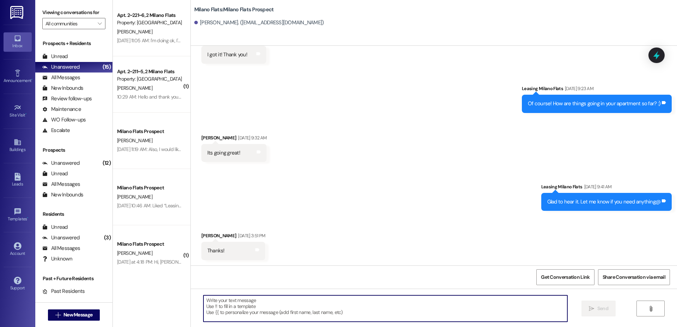
paste textarea "Hi Isabella, this is Milano Flats Management. You currently have a due balance …"
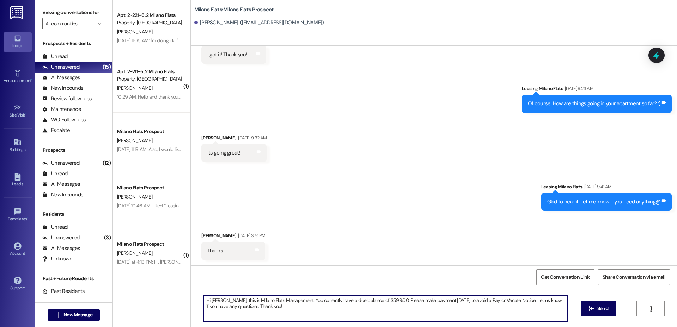
click at [221, 301] on textarea "Hi Isabella, this is Milano Flats Management. You currently have a due balance …" at bounding box center [385, 309] width 364 height 26
click at [269, 305] on textarea "Hi Malcolm, this is Milano Flats Management. You currently have a due balance o…" at bounding box center [385, 309] width 364 height 26
click at [383, 300] on textarea "Hi Malcolm, this is Milano Flats Management. You currently have a due balance o…" at bounding box center [385, 309] width 364 height 26
type textarea "Hi Malcolm, this is Milano Flats Management. You currently have a due balance o…"
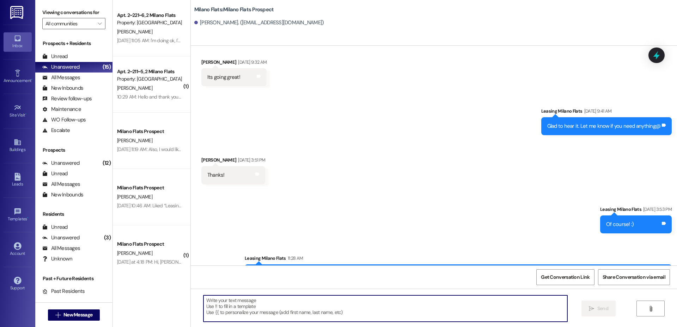
scroll to position [370, 0]
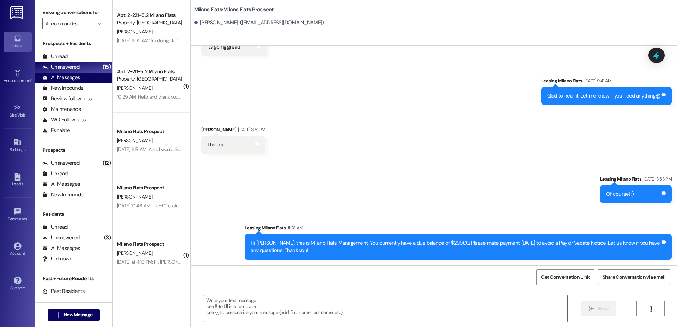
click at [54, 82] on div "All Messages (undefined)" at bounding box center [73, 78] width 77 height 11
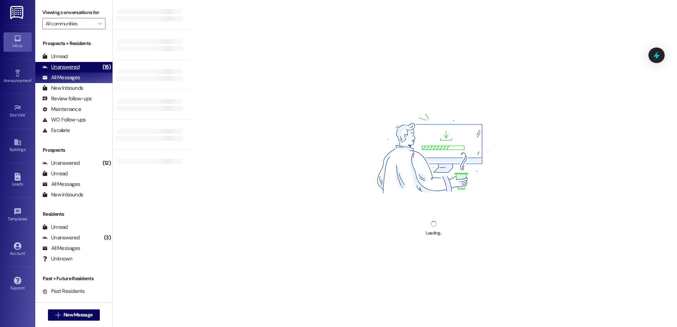
click at [89, 65] on div "Unanswered (15)" at bounding box center [73, 67] width 77 height 11
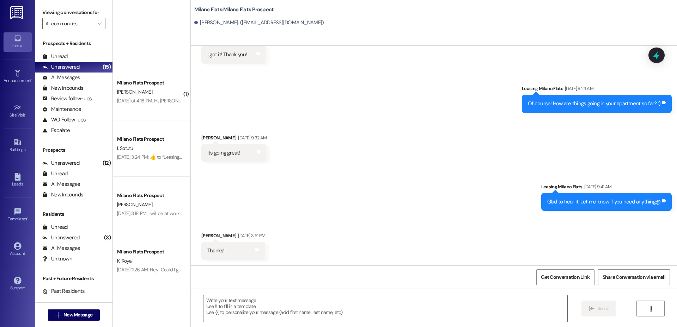
scroll to position [0, 0]
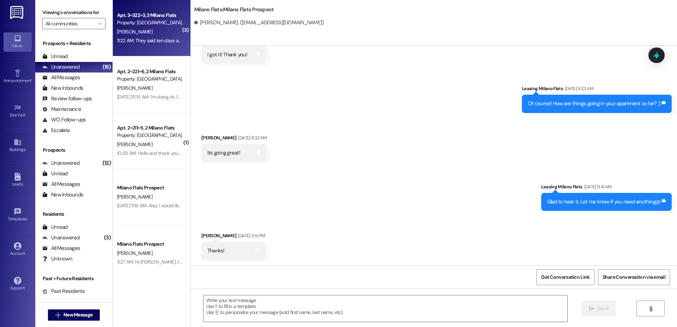
click at [145, 43] on div "11:22 AM: They said ten days at the very latest, and I can cover any fees that …" at bounding box center [220, 40] width 206 height 6
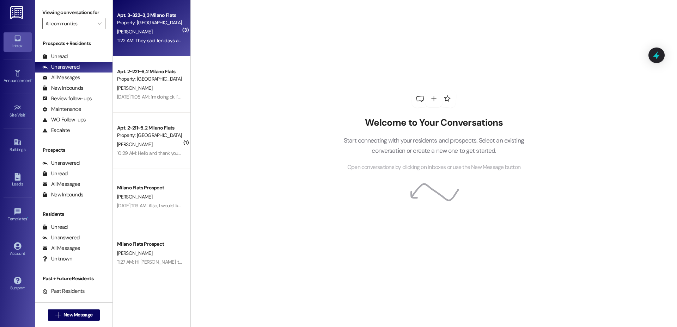
click at [158, 46] on div "Apt. 3~322~3, 3 Milano Flats Property: [GEOGRAPHIC_DATA] Flats [PERSON_NAME] 11…" at bounding box center [152, 28] width 78 height 56
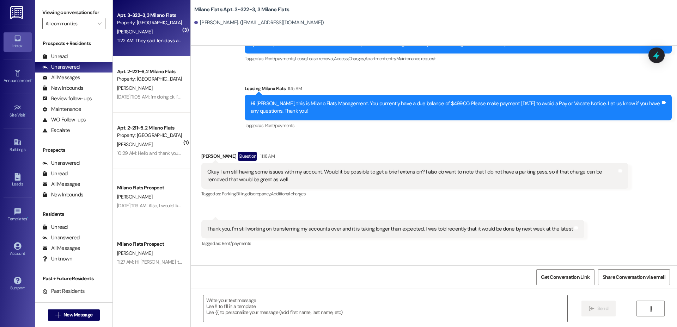
scroll to position [6960, 0]
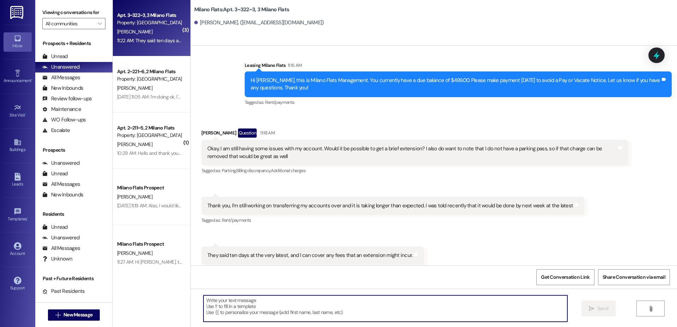
click at [288, 303] on textarea at bounding box center [385, 309] width 364 height 26
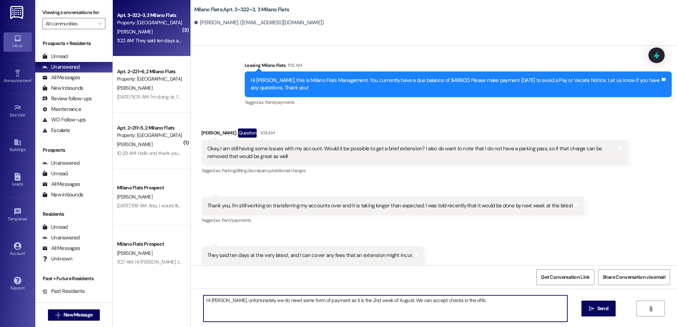
type textarea "Hi [PERSON_NAME], unfortunately we do need some form of payment as it is the 2n…"
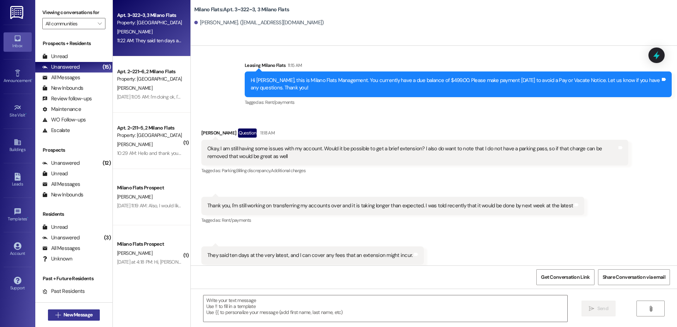
click at [72, 315] on span "New Message" at bounding box center [77, 314] width 29 height 7
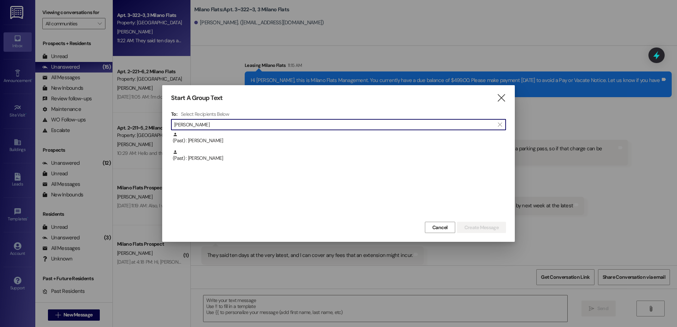
type input "[PERSON_NAME]"
click at [266, 132] on div "(Past) : [PERSON_NAME]" at bounding box center [339, 138] width 333 height 12
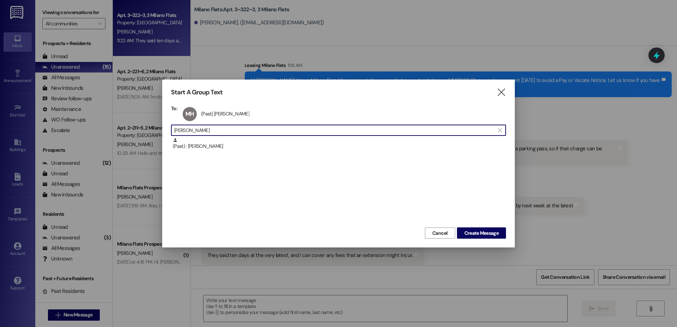
click at [228, 103] on div "Start A Group Text  To: MH (Past) [PERSON_NAME] (Past) [PERSON_NAME] click to …" at bounding box center [338, 164] width 352 height 168
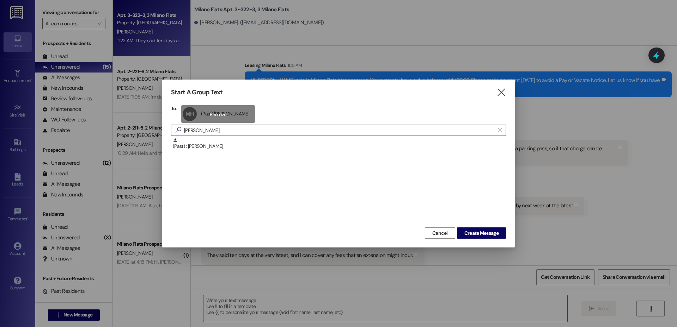
click at [229, 116] on div "MH (Past) [PERSON_NAME] (Past) [PERSON_NAME] click to remove" at bounding box center [218, 114] width 74 height 18
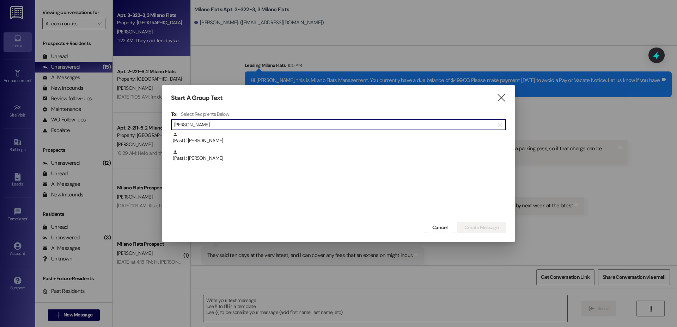
drag, startPoint x: 228, startPoint y: 126, endPoint x: 144, endPoint y: 124, distance: 84.6
click at [144, 124] on div "Start A Group Text  To: Select Recipients Below  [PERSON_NAME]  (Past) : [PE…" at bounding box center [338, 163] width 677 height 327
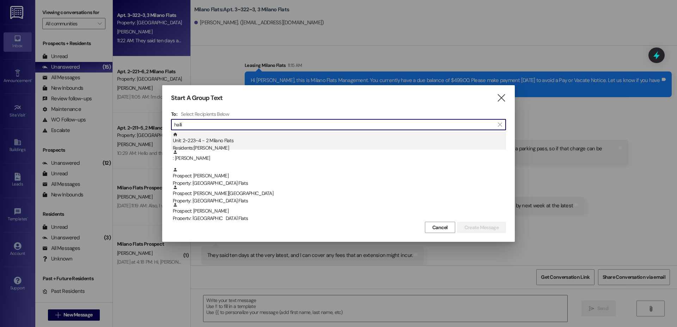
type input "halli"
click at [214, 146] on div "Residents: [PERSON_NAME]" at bounding box center [339, 147] width 333 height 7
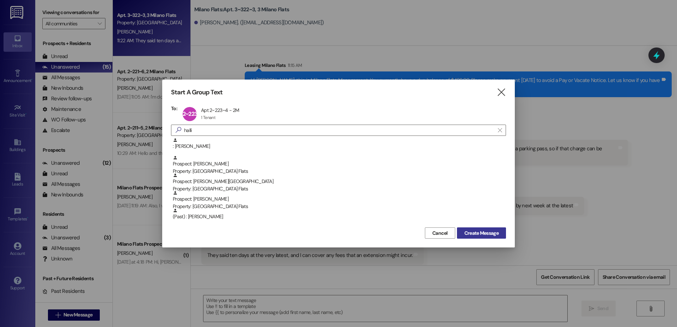
click at [489, 235] on span "Create Message" at bounding box center [481, 233] width 34 height 7
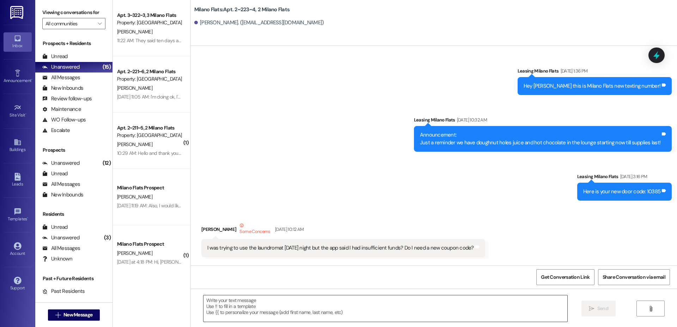
click at [244, 307] on textarea at bounding box center [385, 309] width 364 height 26
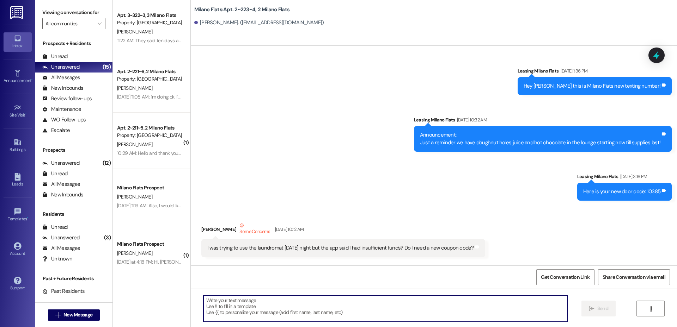
scroll to position [23945, 0]
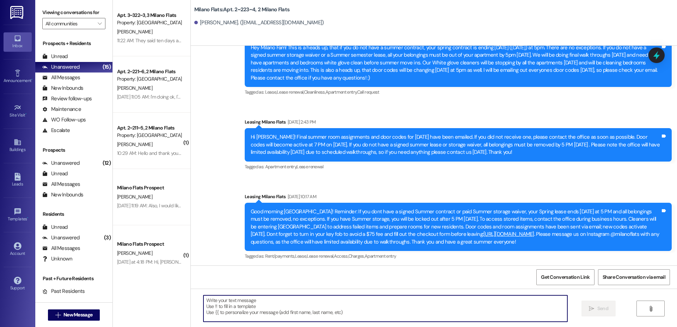
click at [249, 301] on textarea at bounding box center [385, 309] width 364 height 26
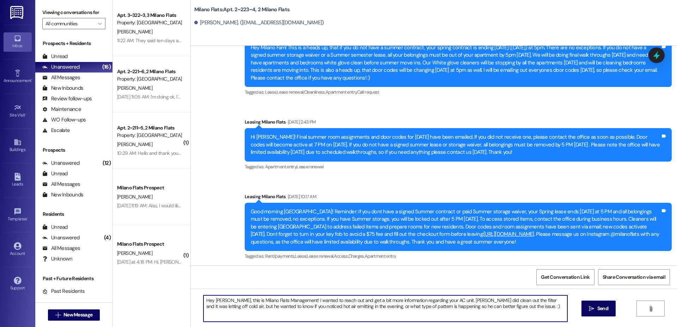
click at [560, 299] on textarea "Hey [PERSON_NAME], this is Milano Flats Management! I wanted to reach out and g…" at bounding box center [385, 309] width 364 height 26
click at [431, 311] on textarea "Hey [PERSON_NAME], this is Milano Flats Management! I wanted to reach out and g…" at bounding box center [385, 309] width 364 height 26
click at [367, 307] on textarea "Hey [PERSON_NAME], this is Milano Flats Management! I wanted to reach out and g…" at bounding box center [385, 309] width 364 height 26
click at [498, 314] on textarea "Hey [PERSON_NAME], this is Milano Flats Management! I wanted to reach out and g…" at bounding box center [385, 309] width 364 height 26
type textarea "Hey [PERSON_NAME], this is Milano Flats Management! I wanted to reach out and g…"
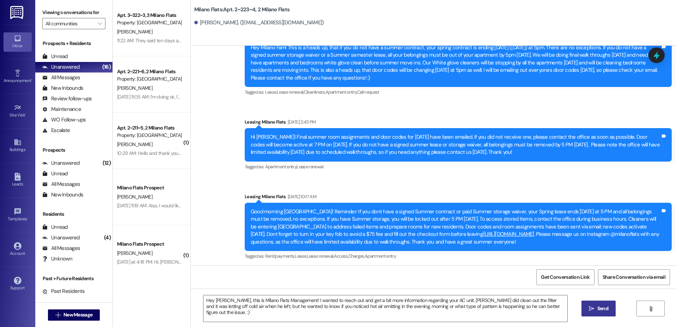
click at [594, 312] on span " Send" at bounding box center [598, 308] width 22 height 7
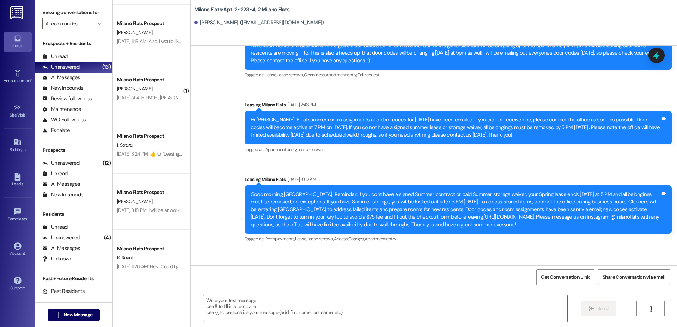
scroll to position [23886, 0]
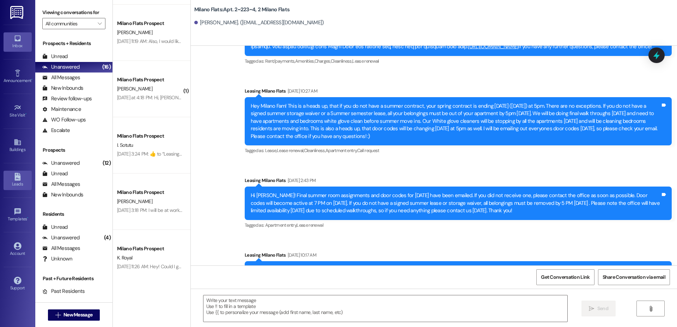
click at [19, 181] on div "Leads" at bounding box center [17, 184] width 35 height 7
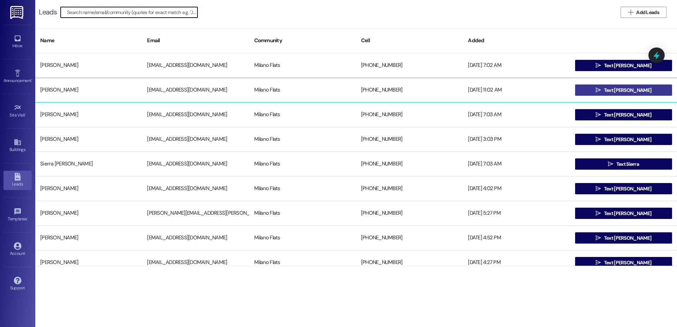
click at [585, 90] on button " Text [PERSON_NAME]" at bounding box center [623, 90] width 97 height 11
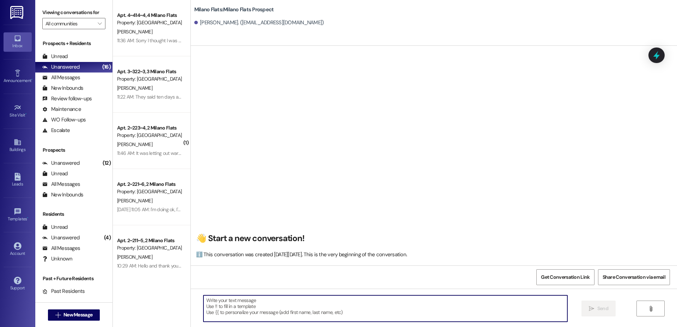
click at [240, 316] on textarea at bounding box center [385, 309] width 364 height 26
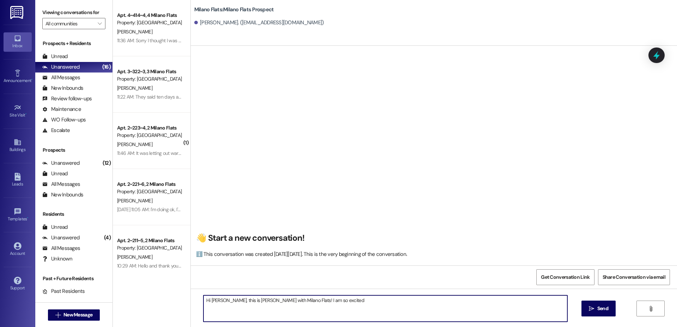
click at [329, 298] on textarea "Hi [PERSON_NAME], this is [PERSON_NAME] with Milano Flats! I am so excited" at bounding box center [385, 309] width 364 height 26
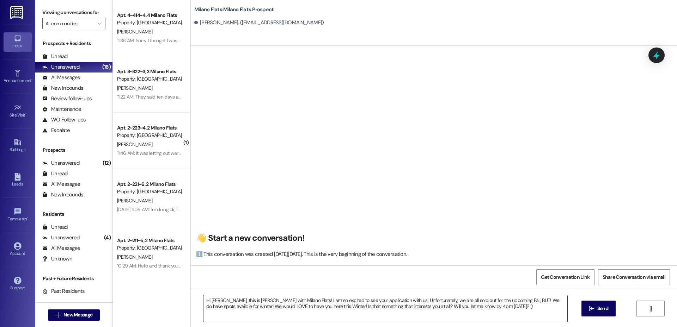
click at [347, 304] on textarea "Hi [PERSON_NAME], this is [PERSON_NAME] with Milano Flats! I am so excited to s…" at bounding box center [385, 309] width 364 height 26
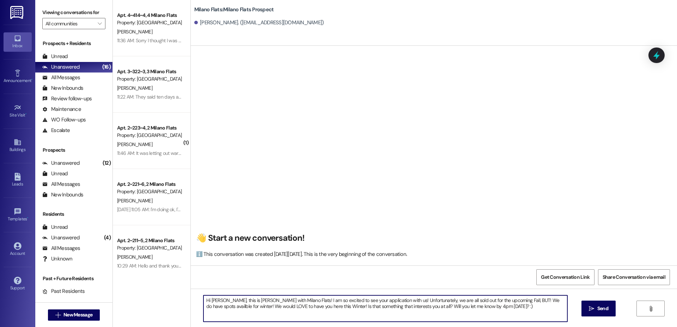
paste textarea "’m so excited to see your application with us! Unfortunately, we’re all sold ou…"
click at [243, 307] on textarea "Hi [PERSON_NAME], this is [PERSON_NAME] with Milano Flats! I’m so excited to se…" at bounding box center [385, 309] width 364 height 26
click at [510, 305] on textarea "Hi [PERSON_NAME], this is [PERSON_NAME] with Milano Flats! I’m so excited to se…" at bounding box center [385, 309] width 364 height 26
type textarea "Hi [PERSON_NAME], this is [PERSON_NAME] with Milano Flats! I’m so excited to se…"
click at [591, 306] on icon "" at bounding box center [590, 309] width 5 height 6
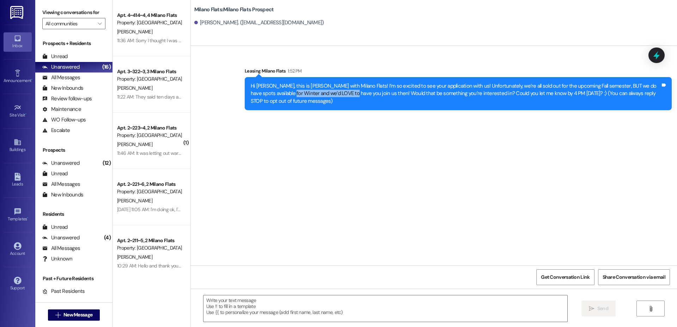
drag, startPoint x: 317, startPoint y: 106, endPoint x: 221, endPoint y: 266, distance: 186.2
click at [220, 258] on div "Sent via SMS Leasing [GEOGRAPHIC_DATA] Flats 1:52 PM Hi [PERSON_NAME], this is …" at bounding box center [434, 156] width 486 height 220
click at [251, 249] on div "Sent via SMS Leasing [GEOGRAPHIC_DATA] Flats 1:52 PM Hi [PERSON_NAME], this is …" at bounding box center [434, 156] width 486 height 220
click at [83, 315] on span "New Message" at bounding box center [77, 314] width 29 height 7
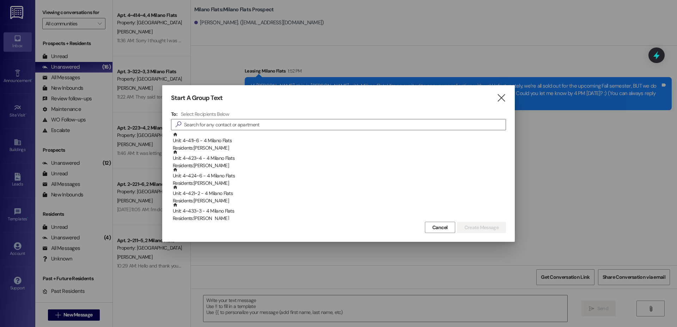
drag, startPoint x: 502, startPoint y: 99, endPoint x: 405, endPoint y: 118, distance: 98.9
click at [502, 99] on icon "" at bounding box center [501, 97] width 10 height 7
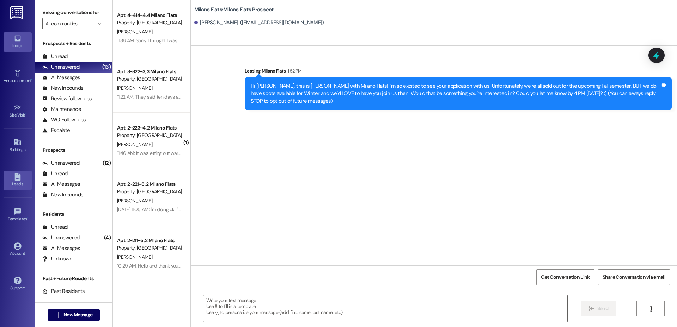
click at [16, 181] on div "Leads" at bounding box center [17, 184] width 35 height 7
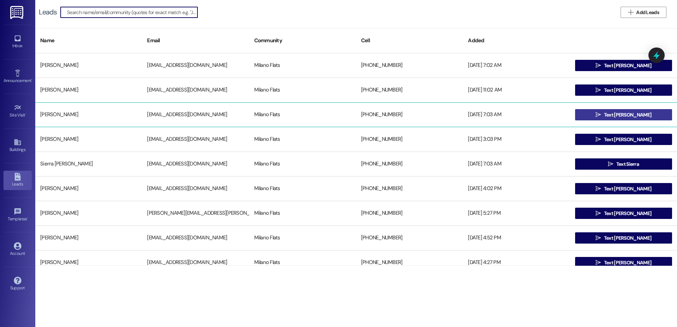
click at [593, 116] on button " Text [PERSON_NAME]" at bounding box center [623, 114] width 97 height 11
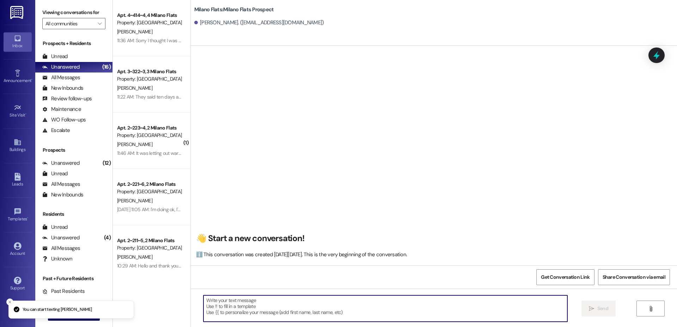
click at [282, 316] on textarea at bounding box center [385, 309] width 364 height 26
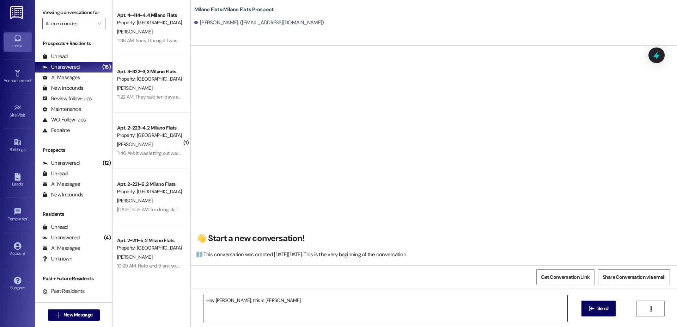
click at [332, 307] on textarea "Hey [PERSON_NAME], this is [PERSON_NAME]" at bounding box center [385, 309] width 364 height 26
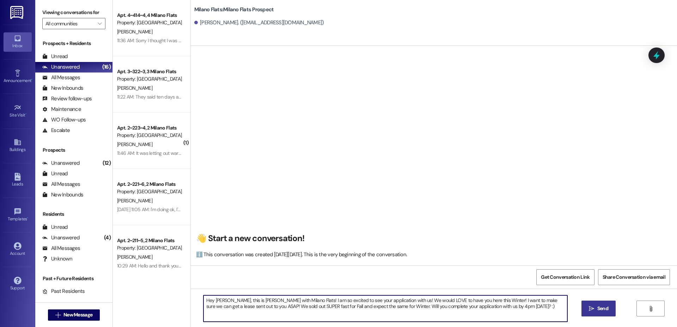
type textarea "Hey [PERSON_NAME], this is [PERSON_NAME] with Milano Flats! I am so excited to …"
click at [607, 303] on button " Send" at bounding box center [598, 309] width 34 height 16
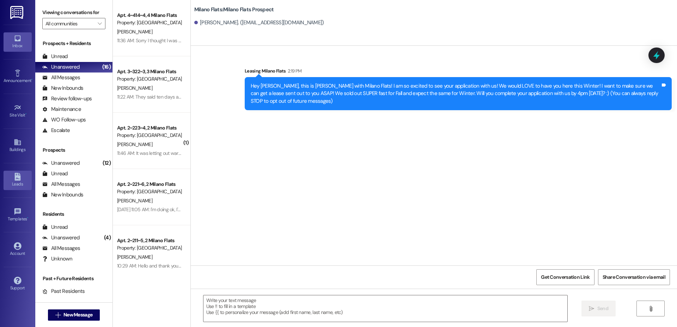
click at [24, 178] on link "Leads" at bounding box center [18, 180] width 28 height 19
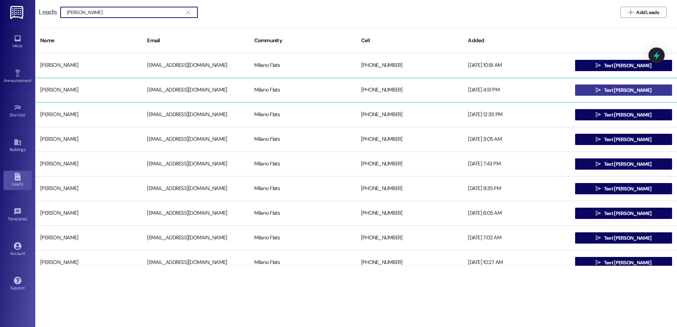
type input "[PERSON_NAME]"
click at [600, 87] on button " Text [PERSON_NAME]" at bounding box center [623, 90] width 97 height 11
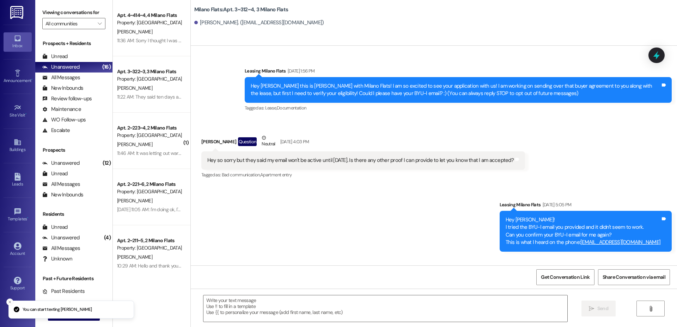
scroll to position [3034, 0]
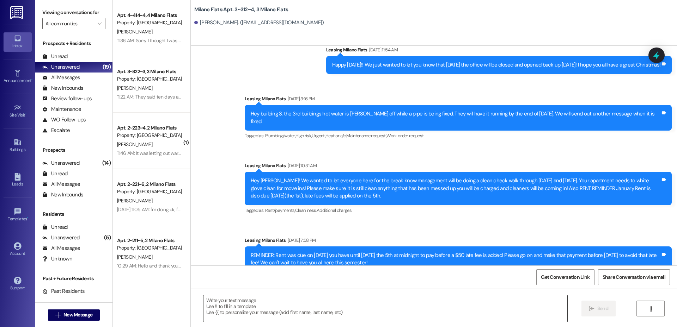
click at [388, 310] on textarea at bounding box center [385, 309] width 364 height 26
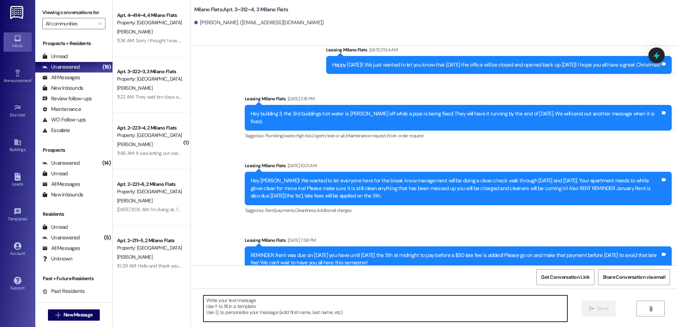
paste textarea "Hi [PERSON_NAME], this is [PERSON_NAME] with Milano Flats! I’m so excited to se…"
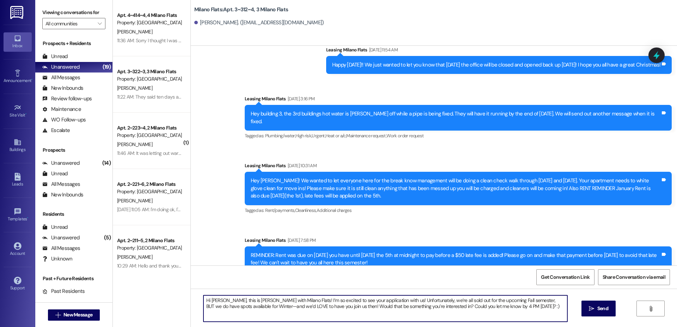
click at [244, 308] on textarea "Hi [PERSON_NAME], this is [PERSON_NAME] with Milano Flats! I’m so excited to se…" at bounding box center [385, 309] width 364 height 26
click at [221, 299] on textarea "Hi [PERSON_NAME], this is [PERSON_NAME] with Milano Flats! I’m so excited to se…" at bounding box center [385, 309] width 364 height 26
click at [222, 301] on textarea "Hi [PERSON_NAME], this is [PERSON_NAME] with Milano Flats! I’m so excited to se…" at bounding box center [385, 309] width 364 height 26
type textarea "Hi [PERSON_NAME], this is [PERSON_NAME] with Milano Flats! I’m so excited to se…"
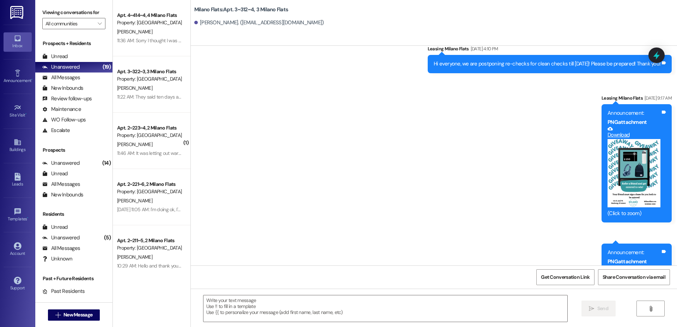
scroll to position [2366, 0]
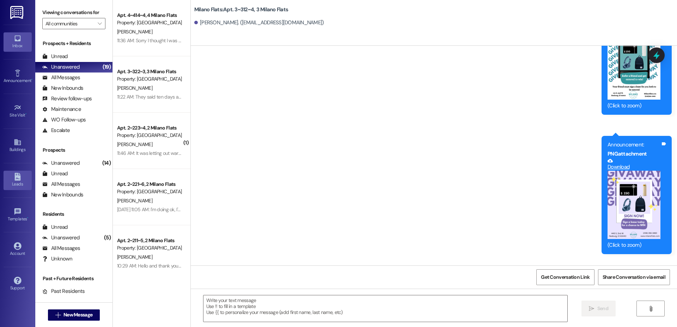
click at [20, 177] on icon at bounding box center [17, 177] width 6 height 8
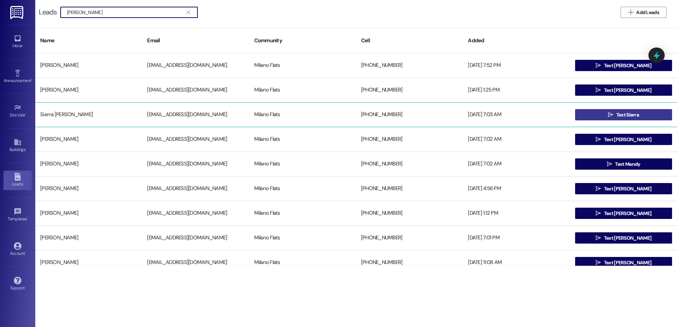
type input "[PERSON_NAME]"
click at [603, 114] on button " Text Sierra" at bounding box center [623, 114] width 97 height 11
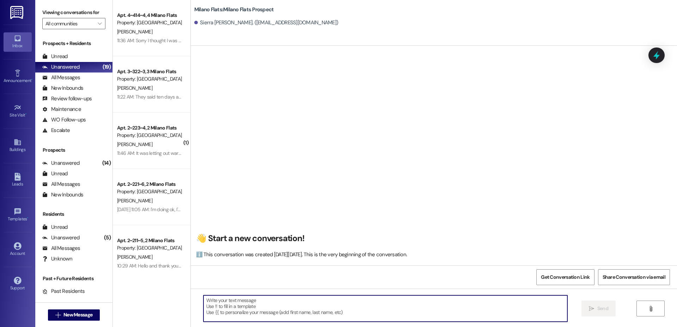
click at [232, 303] on textarea at bounding box center [385, 309] width 364 height 26
paste textarea "Hi [PERSON_NAME], this is [PERSON_NAME] with Milano Flats! I’m so excited to se…"
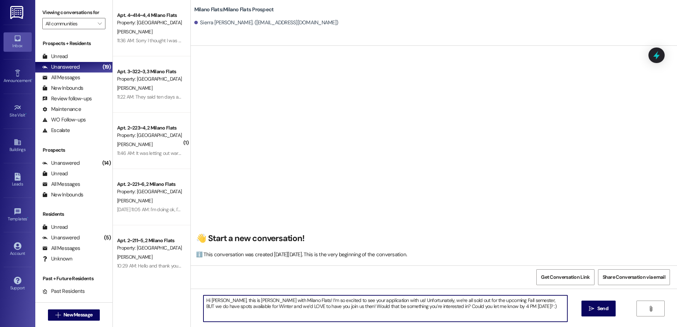
click at [215, 300] on textarea "Hi [PERSON_NAME], this is [PERSON_NAME] with Milano Flats! I’m so excited to se…" at bounding box center [385, 309] width 364 height 26
type textarea "Hi [PERSON_NAME], this is [PERSON_NAME] with Milano Flats! I’m so excited to se…"
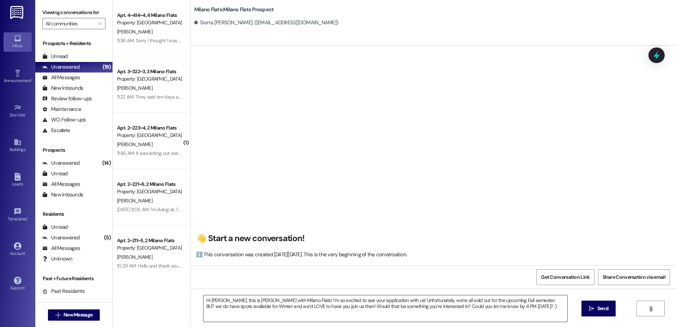
click at [526, 312] on textarea "Hi [PERSON_NAME], this is [PERSON_NAME] with Milano Flats! I’m so excited to se…" at bounding box center [385, 309] width 364 height 26
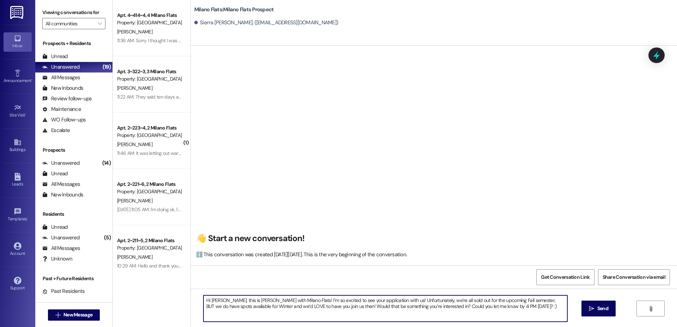
click at [518, 309] on textarea "Hi [PERSON_NAME], this is [PERSON_NAME] with Milano Flats! I’m so excited to se…" at bounding box center [385, 309] width 364 height 26
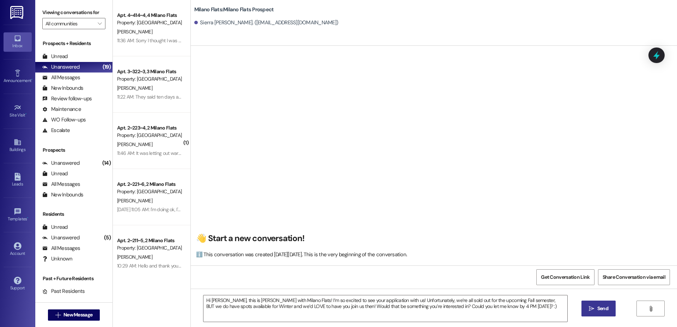
click at [591, 309] on icon "" at bounding box center [590, 309] width 5 height 6
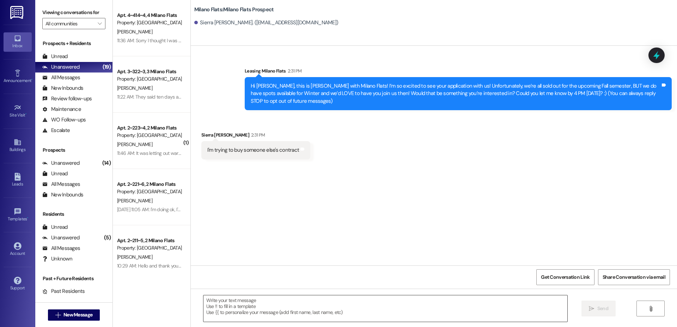
click at [265, 311] on textarea at bounding box center [385, 309] width 364 height 26
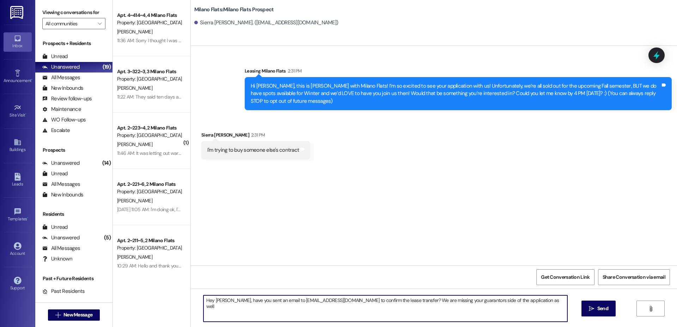
type textarea "Hey [PERSON_NAME], have you sent an email to [EMAIL_ADDRESS][DOMAIN_NAME] to co…"
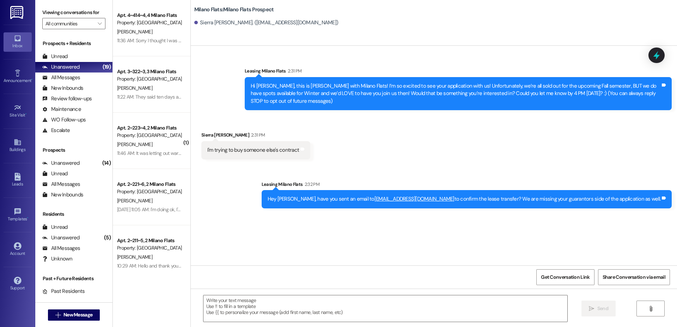
click at [21, 192] on div "Leads Go to Leads" at bounding box center [18, 180] width 28 height 35
click at [20, 189] on link "Leads" at bounding box center [18, 180] width 28 height 19
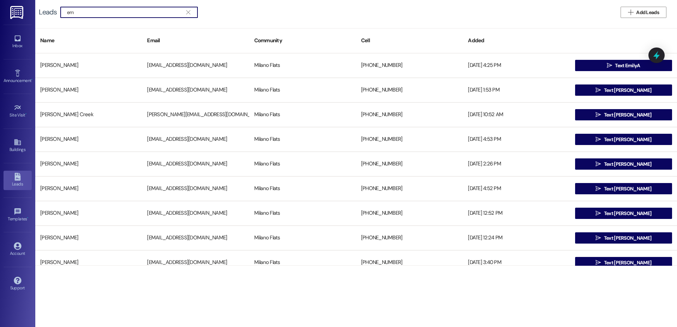
type input "e"
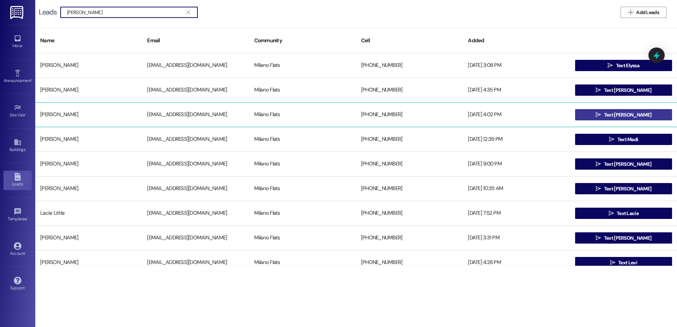
type input "[PERSON_NAME]"
click at [593, 116] on button " Text [PERSON_NAME]" at bounding box center [623, 114] width 97 height 11
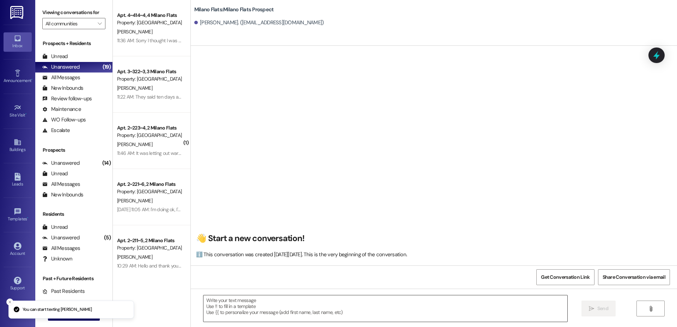
click at [285, 310] on textarea at bounding box center [385, 309] width 364 height 26
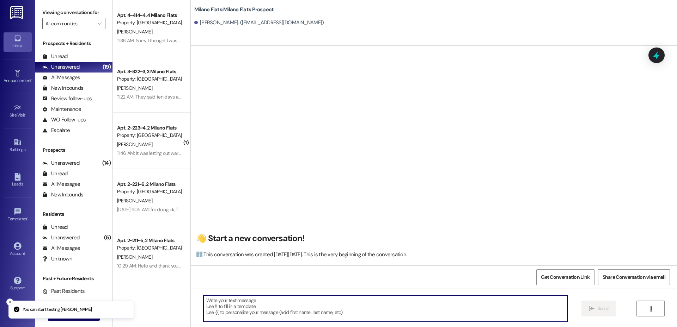
paste textarea "Hi [PERSON_NAME], this is [PERSON_NAME] with Milano Flats! I’m so excited to se…"
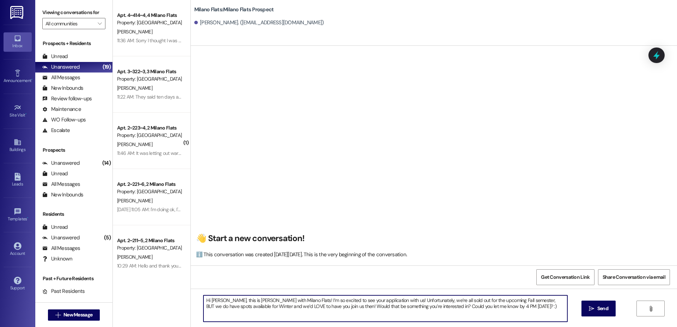
click at [216, 303] on textarea "Hi [PERSON_NAME], this is [PERSON_NAME] with Milano Flats! I’m so excited to se…" at bounding box center [385, 309] width 364 height 26
click at [217, 302] on textarea "Hi [PERSON_NAME], this is [PERSON_NAME] with Milano Flats! I’m so excited to se…" at bounding box center [385, 309] width 364 height 26
type textarea "Hi [PERSON_NAME], this is [PERSON_NAME] with Milano Flats! I’m so excited to se…"
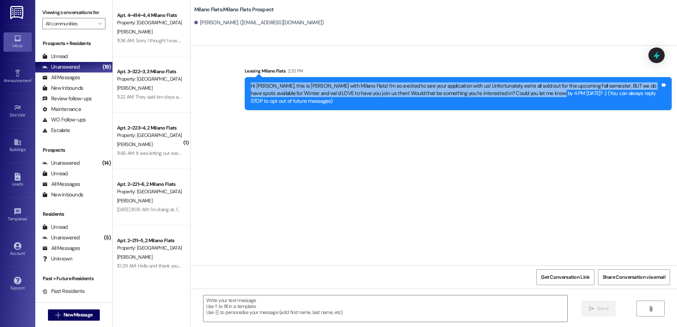
drag, startPoint x: 525, startPoint y: 93, endPoint x: 237, endPoint y: 82, distance: 288.1
click at [239, 82] on div "Sent via SMS Leasing [GEOGRAPHIC_DATA] Flats 2:33 PM Hi [PERSON_NAME], this is …" at bounding box center [457, 89] width 437 height 54
copy div "Hi [PERSON_NAME], this is [PERSON_NAME] with Milano Flats! I’m so excited to se…"
click at [14, 174] on icon at bounding box center [18, 177] width 8 height 8
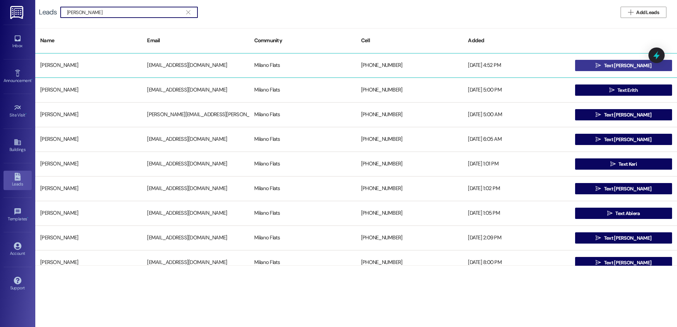
type input "[PERSON_NAME]"
click at [605, 70] on span " Text [PERSON_NAME]" at bounding box center [623, 65] width 58 height 11
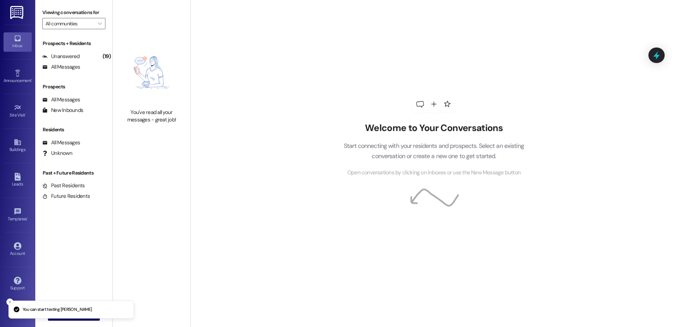
click at [607, 67] on div "Welcome to Your Conversations Start connecting with your residents and prospect…" at bounding box center [433, 163] width 486 height 327
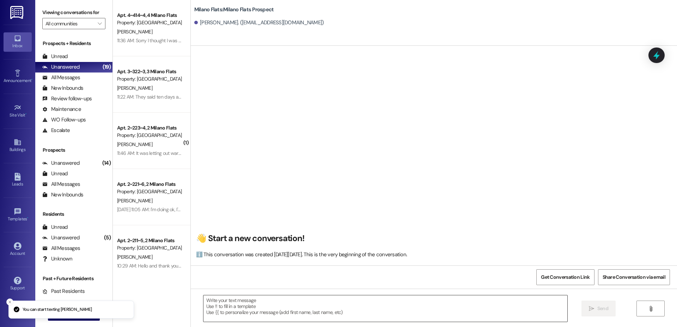
drag, startPoint x: 235, startPoint y: 304, endPoint x: 236, endPoint y: 299, distance: 5.0
click at [235, 303] on textarea at bounding box center [385, 309] width 364 height 26
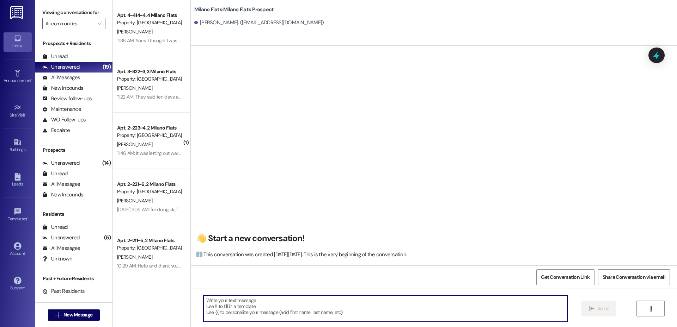
paste textarea "Hi [PERSON_NAME], this is [PERSON_NAME] with Milano Flats! I’m so excited to se…"
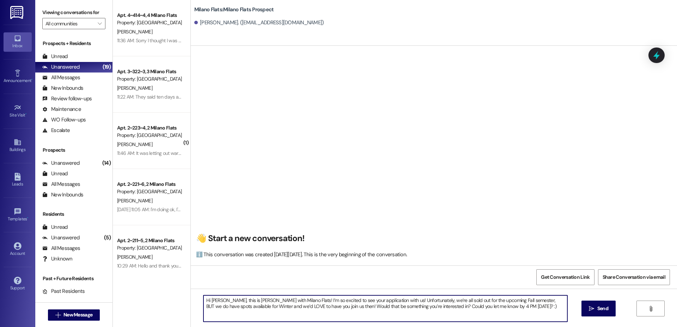
click at [217, 301] on textarea "Hi [PERSON_NAME], this is [PERSON_NAME] with Milano Flats! I’m so excited to se…" at bounding box center [385, 309] width 364 height 26
click at [218, 301] on textarea "Hi [PERSON_NAME], this is [PERSON_NAME] with Milano Flats! I’m so excited to se…" at bounding box center [385, 309] width 364 height 26
click at [215, 299] on textarea "Hi [PERSON_NAME], this is [PERSON_NAME] with Milano Flats! I’m so excited to se…" at bounding box center [385, 309] width 364 height 26
type textarea "Hi [PERSON_NAME], this is [PERSON_NAME] with Milano Flats! I’m so excited to se…"
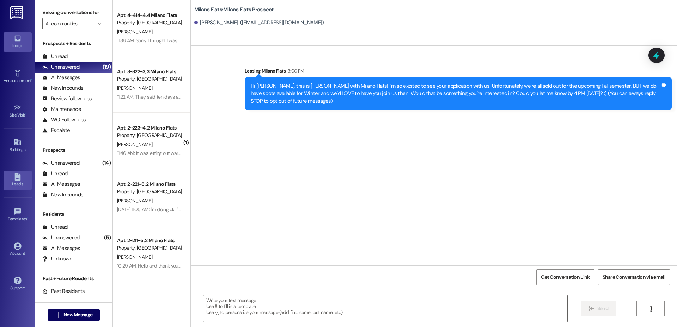
click at [16, 185] on div "Leads" at bounding box center [17, 184] width 35 height 7
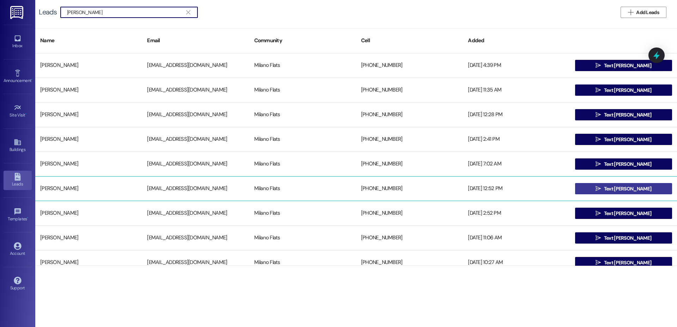
type input "[PERSON_NAME]"
click at [599, 185] on button " Text [PERSON_NAME]" at bounding box center [623, 188] width 97 height 11
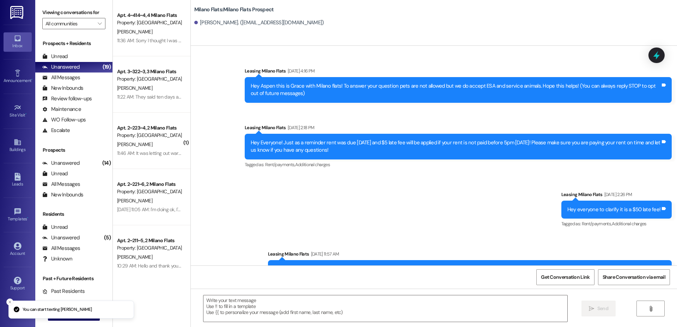
scroll to position [7047, 0]
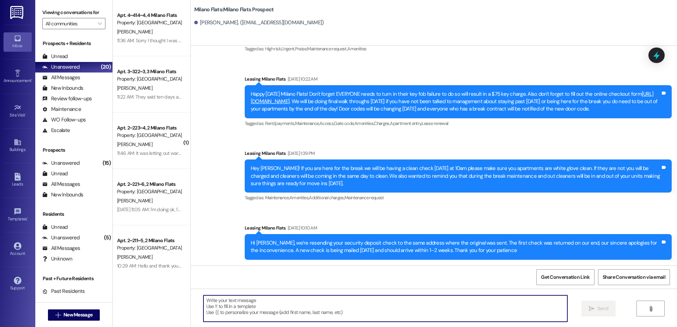
click at [261, 314] on textarea at bounding box center [385, 309] width 364 height 26
paste textarea "Hi [PERSON_NAME], this is [PERSON_NAME] with Milano Flats! I’m so excited to se…"
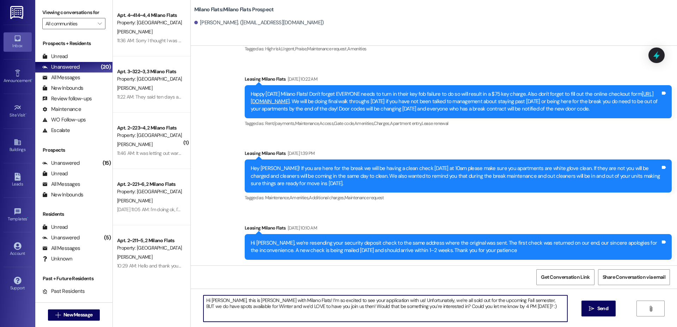
click at [216, 302] on textarea "Hi [PERSON_NAME], this is [PERSON_NAME] with Milano Flats! I’m so excited to se…" at bounding box center [385, 309] width 364 height 26
type textarea "Hi [PERSON_NAME],, this is [PERSON_NAME] with Milano Flats! I’m so excited to s…"
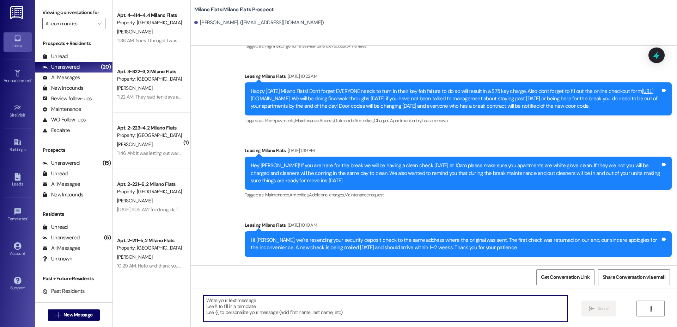
scroll to position [7103, 0]
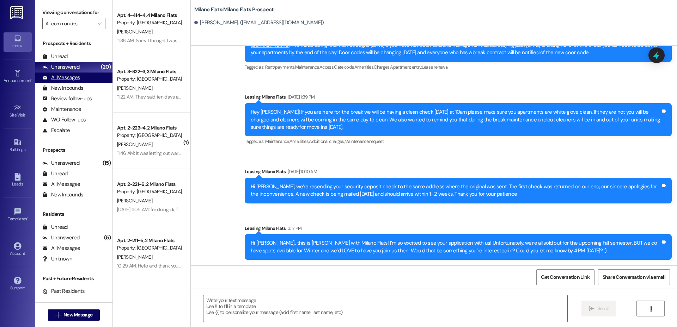
click at [83, 77] on div "All Messages (undefined)" at bounding box center [73, 78] width 77 height 11
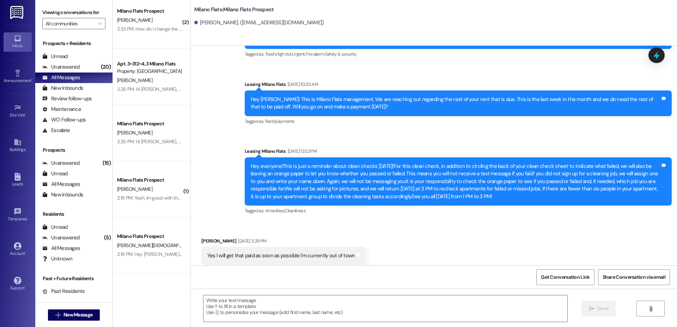
scroll to position [247, 0]
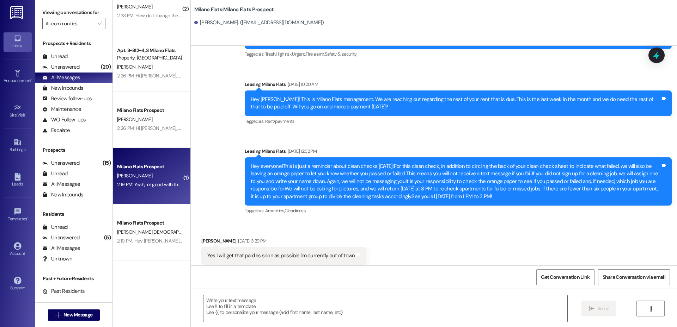
click at [153, 189] on div "2:19 PM: Yeah, im good with the winter semester 2:19 PM: Yeah, im good with the…" at bounding box center [149, 184] width 67 height 9
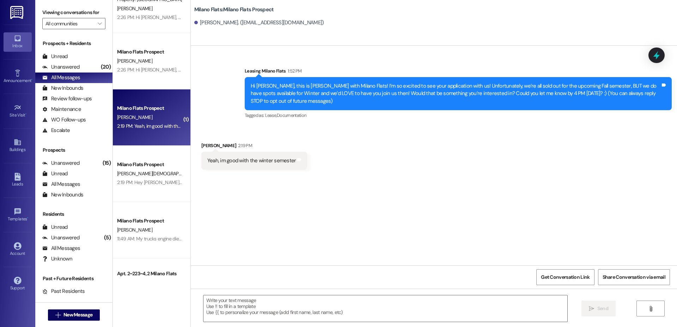
scroll to position [329, 0]
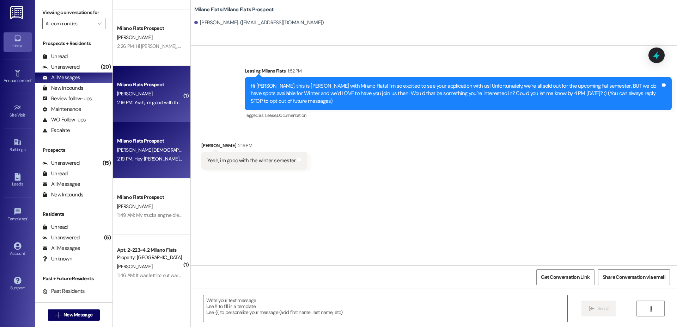
click at [150, 160] on div "2:19 PM: Hey [PERSON_NAME], this is [PERSON_NAME] with Milano Flats! I am so ex…" at bounding box center [536, 159] width 839 height 6
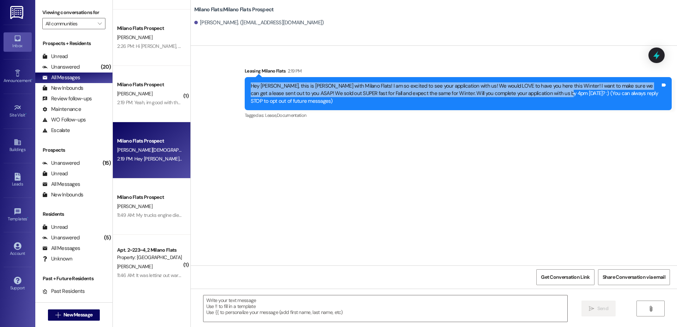
drag, startPoint x: 244, startPoint y: 84, endPoint x: 530, endPoint y: 96, distance: 286.4
click at [530, 96] on div "Hey [PERSON_NAME], this is [PERSON_NAME] with Milano Flats! I am so excited to …" at bounding box center [458, 93] width 427 height 33
copy div "Hey [PERSON_NAME], this is [PERSON_NAME] with Milano Flats! I am so excited to …"
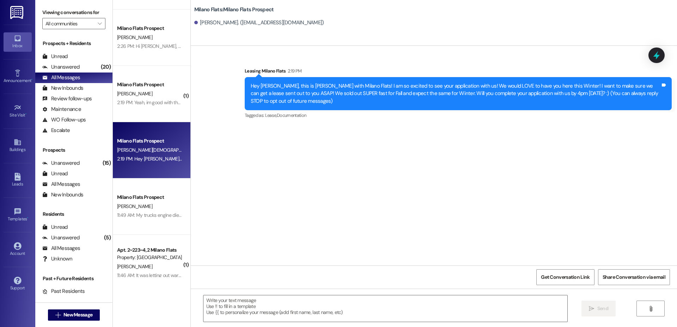
click at [279, 154] on div "Sent via SMS Leasing [GEOGRAPHIC_DATA] Flats 2:19 PM Hey [PERSON_NAME], this is…" at bounding box center [434, 156] width 486 height 220
click at [16, 181] on div "Leads" at bounding box center [17, 184] width 35 height 7
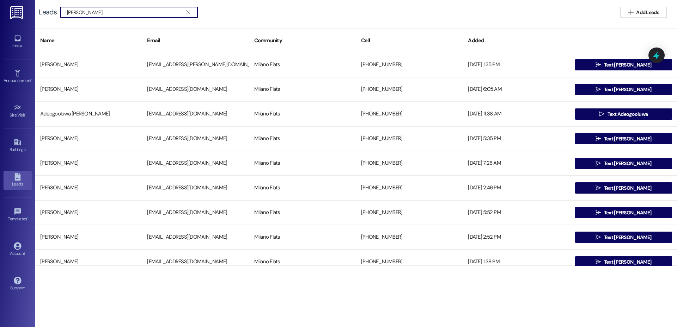
scroll to position [165, 0]
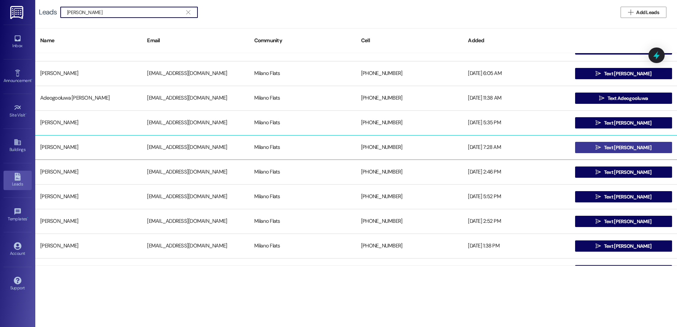
type input "[PERSON_NAME]"
click at [600, 146] on icon "" at bounding box center [597, 148] width 5 height 6
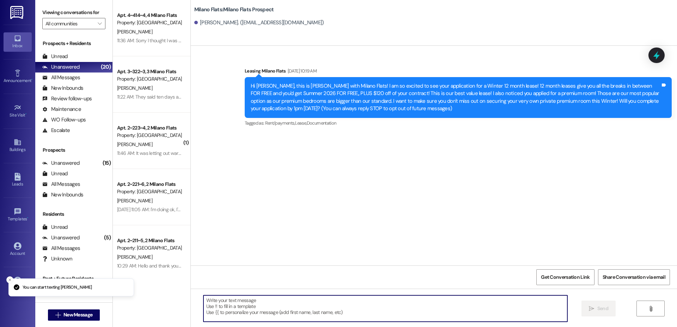
click at [285, 302] on textarea at bounding box center [385, 309] width 364 height 26
paste textarea "Hey [PERSON_NAME], this is [PERSON_NAME] with Milano Flats! I am so excited to …"
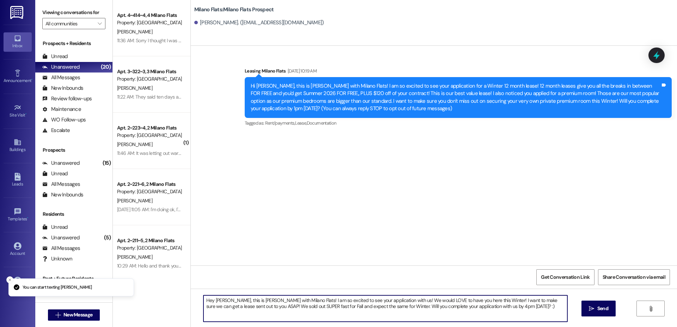
click at [224, 299] on textarea "Hey [PERSON_NAME], this is [PERSON_NAME] with Milano Flats! I am so excited to …" at bounding box center [385, 309] width 364 height 26
click at [225, 299] on textarea "Hey [PERSON_NAME], this is [PERSON_NAME] with Milano Flats! I am so excited to …" at bounding box center [385, 309] width 364 height 26
type textarea "Hey [PERSON_NAME], this is [PERSON_NAME] with Milano Flats! I am so excited to …"
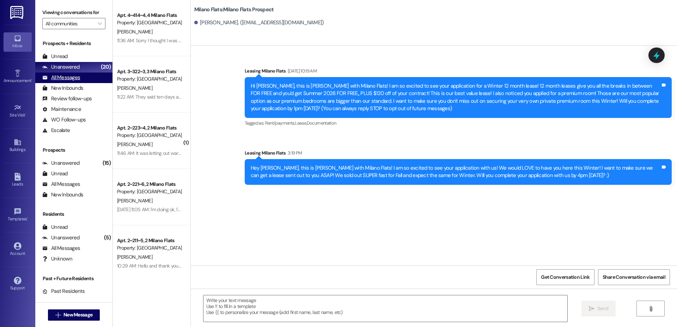
click at [73, 78] on div "All Messages" at bounding box center [61, 77] width 38 height 7
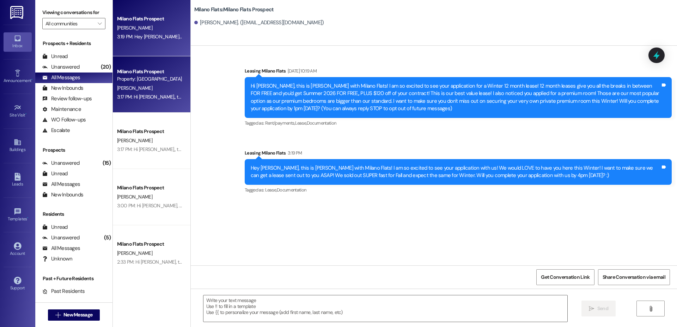
click at [154, 83] on div "Property: [GEOGRAPHIC_DATA] Flats" at bounding box center [149, 78] width 65 height 7
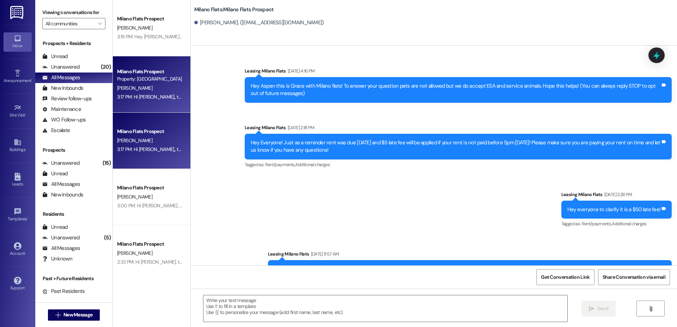
scroll to position [7114, 0]
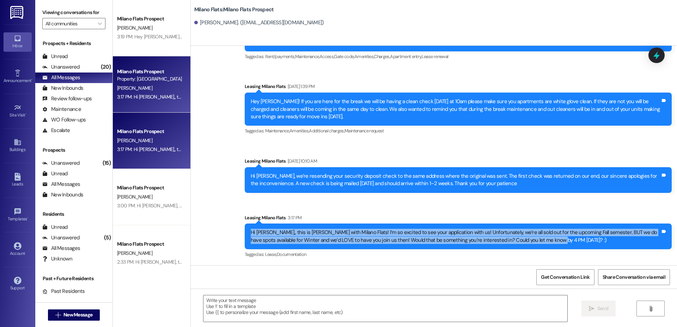
drag, startPoint x: 546, startPoint y: 241, endPoint x: 239, endPoint y: 226, distance: 307.6
click at [239, 226] on div "Sent via SMS Leasing [GEOGRAPHIC_DATA] Flats 3:17 PM Hi [PERSON_NAME],, this is…" at bounding box center [457, 237] width 437 height 56
copy div "Hi [PERSON_NAME],, this is [PERSON_NAME] with Milano Flats! I’m so excited to s…"
click at [88, 315] on span "New Message" at bounding box center [77, 314] width 29 height 7
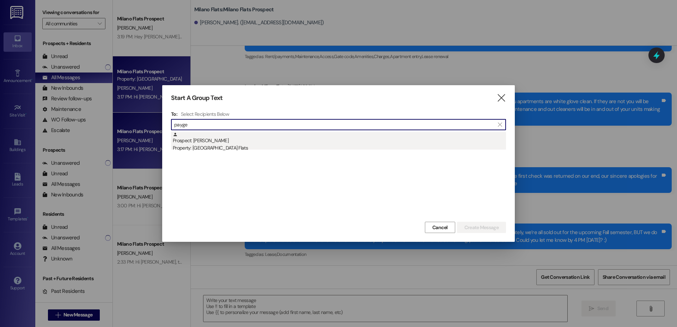
type input "payge"
click at [312, 138] on div "Prospect: [PERSON_NAME] Property: [GEOGRAPHIC_DATA] Flats" at bounding box center [339, 142] width 333 height 20
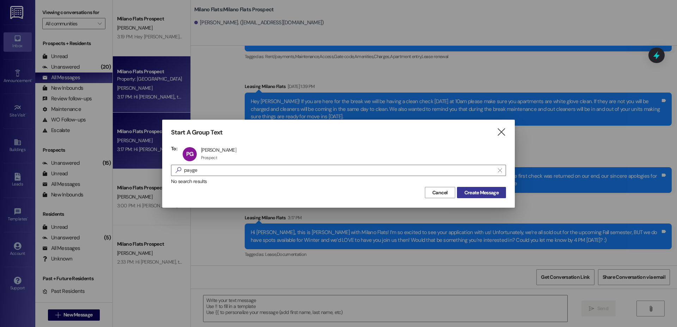
click at [488, 194] on span "Create Message" at bounding box center [481, 192] width 34 height 7
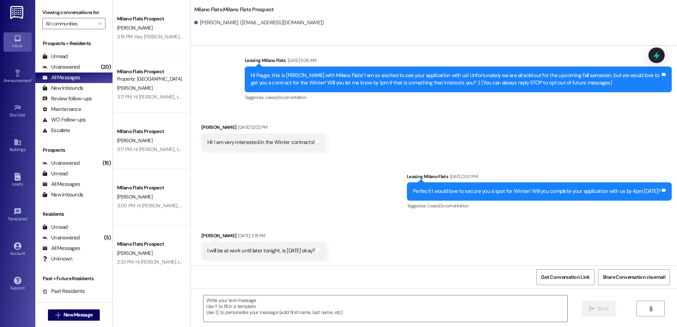
scroll to position [11, 0]
click at [297, 303] on textarea at bounding box center [385, 309] width 364 height 26
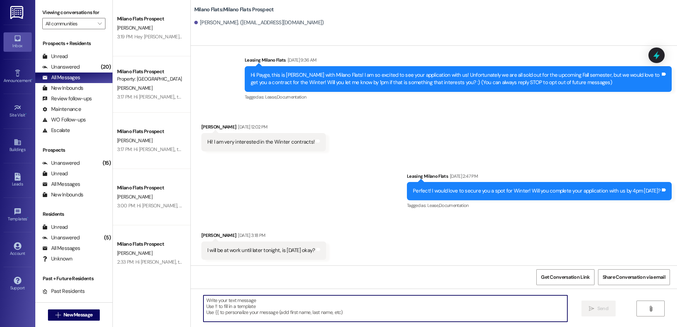
paste textarea "Hi [PERSON_NAME],, this is [PERSON_NAME] with Milano Flats! I’m so excited to s…"
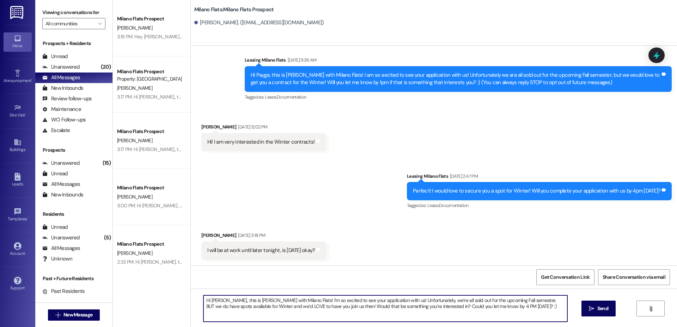
click at [216, 301] on textarea "Hi [PERSON_NAME],, this is [PERSON_NAME] with Milano Flats! I’m so excited to s…" at bounding box center [385, 309] width 364 height 26
type textarea "Hi Payge,, this is [PERSON_NAME] with Milano Flats! I’m so excited to see your …"
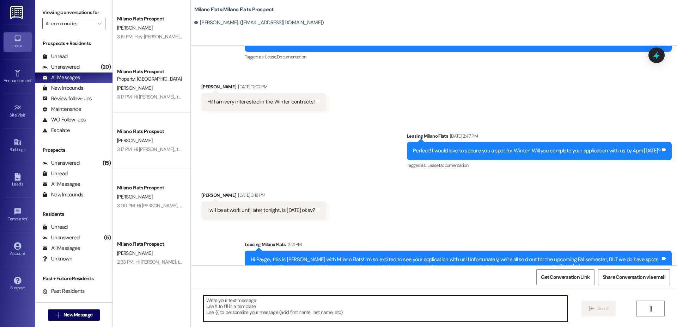
scroll to position [67, 0]
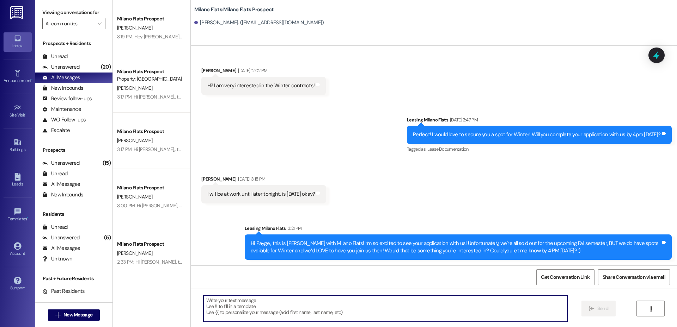
click at [352, 307] on textarea at bounding box center [385, 309] width 364 height 26
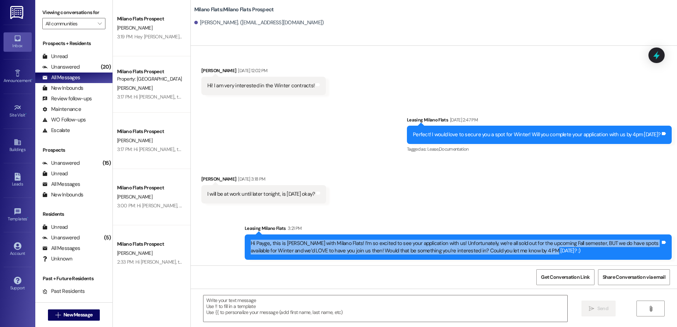
drag, startPoint x: 548, startPoint y: 248, endPoint x: 214, endPoint y: 241, distance: 334.4
click at [214, 241] on div "Sent via SMS Leasing [GEOGRAPHIC_DATA] Flats 3:21 PM Hi Payge,, this is [PERSON…" at bounding box center [434, 237] width 486 height 57
copy div "Hi Payge,, this is [PERSON_NAME] with Milano Flats! I’m so excited to see your …"
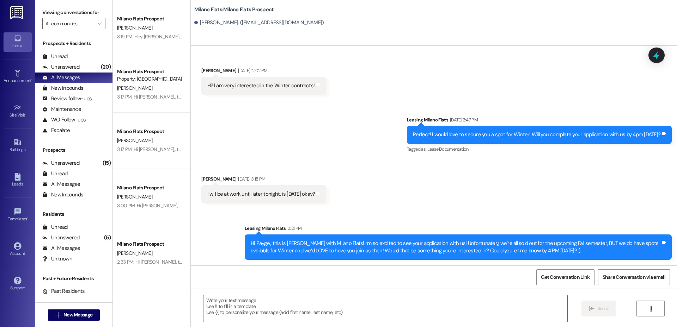
click at [362, 153] on div "Sent via SMS Leasing [GEOGRAPHIC_DATA] Flats [DATE] 2:47 PM Perfect! I would lo…" at bounding box center [434, 130] width 486 height 60
click at [18, 183] on div "Leads" at bounding box center [17, 184] width 35 height 7
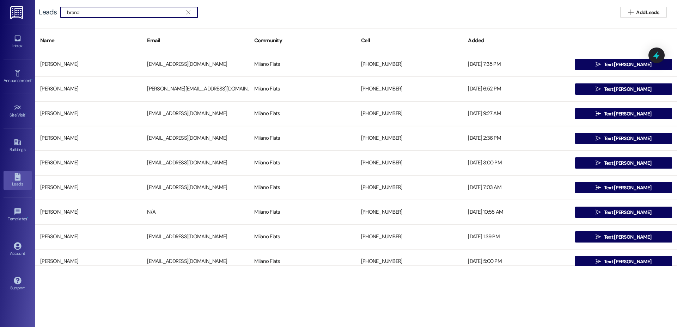
scroll to position [165, 0]
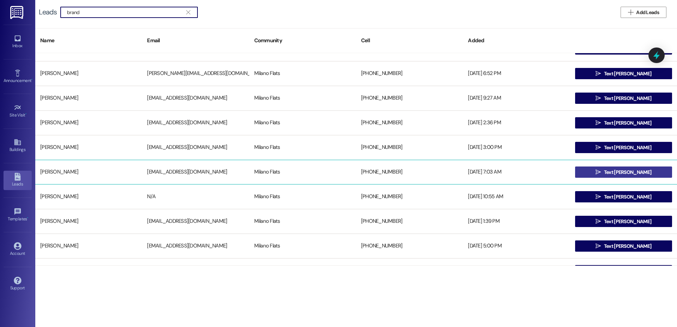
type input "brand"
click at [613, 175] on span "Text [PERSON_NAME]" at bounding box center [627, 172] width 47 height 7
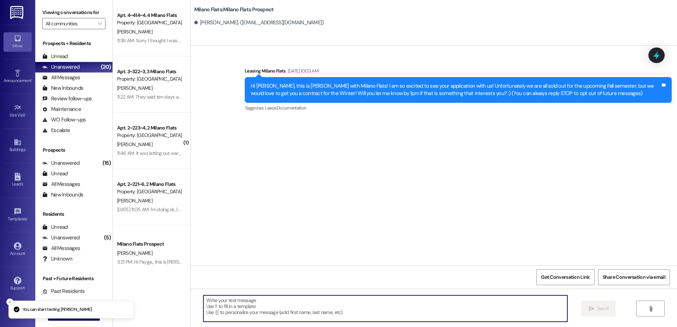
click at [245, 307] on textarea at bounding box center [385, 309] width 364 height 26
paste textarea "Hi Payge,, this is [PERSON_NAME] with Milano Flats! I’m so excited to see your …"
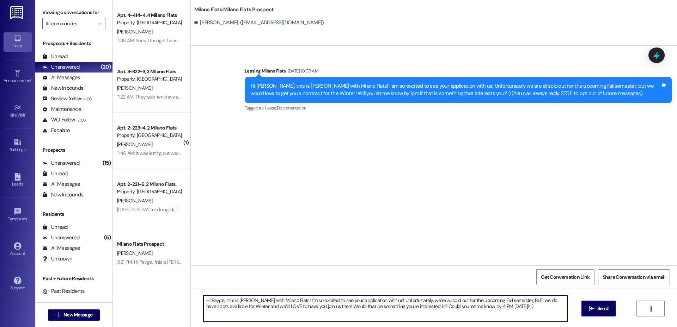
click at [218, 299] on textarea "Hi Payge,, this is [PERSON_NAME] with Milano Flats! I’m so excited to see your …" at bounding box center [385, 309] width 364 height 26
type textarea "Hi [PERSON_NAME],, this is [PERSON_NAME] with Milano Flats! I’m so excited to s…"
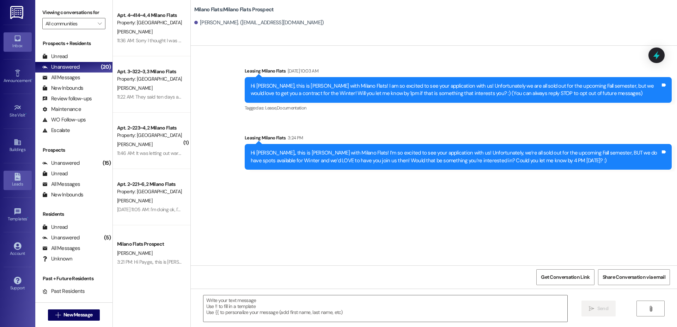
click at [24, 189] on link "Leads" at bounding box center [18, 180] width 28 height 19
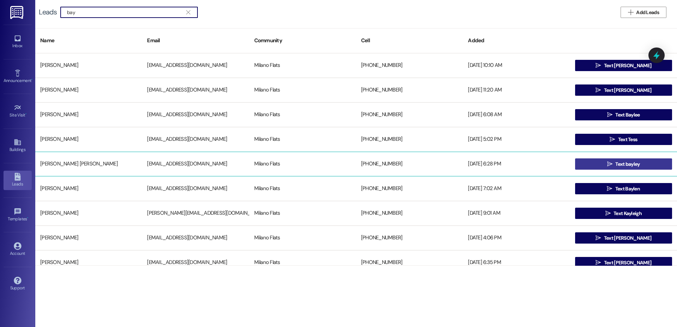
type input "bay"
click at [608, 168] on span " Text bayley" at bounding box center [623, 164] width 36 height 11
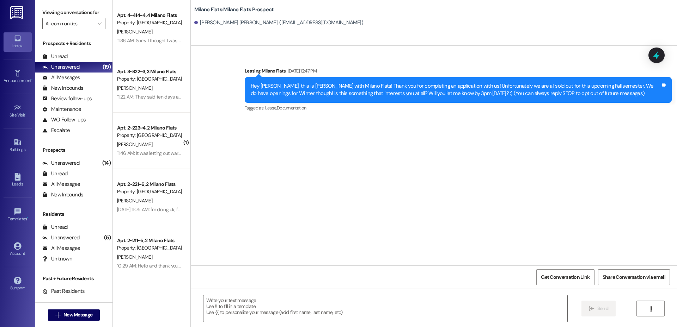
drag, startPoint x: 215, startPoint y: 304, endPoint x: 224, endPoint y: 292, distance: 15.0
click at [216, 304] on textarea at bounding box center [385, 309] width 364 height 26
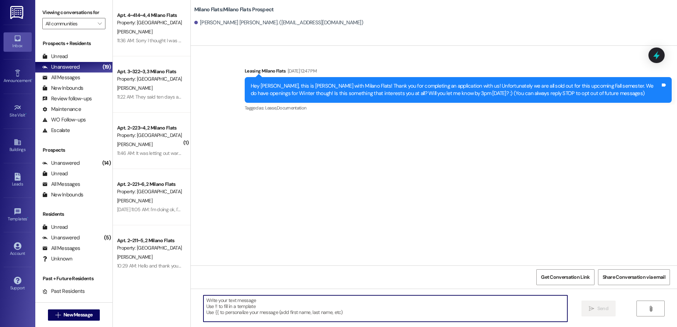
paste textarea "Hi [PERSON_NAME],, this is [PERSON_NAME] with Milano Flats! I’m so excited to s…"
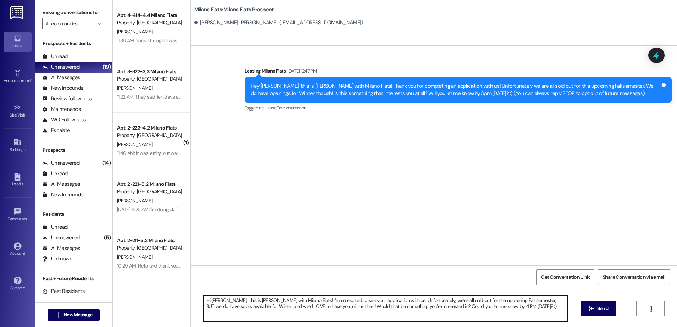
click at [222, 301] on textarea "Hi [PERSON_NAME],, this is [PERSON_NAME] with Milano Flats! I’m so excited to s…" at bounding box center [385, 309] width 364 height 26
click at [221, 299] on textarea "Hi [PERSON_NAME],, this is [PERSON_NAME] with Milano Flats! I’m so excited to s…" at bounding box center [385, 309] width 364 height 26
type textarea "Hi [PERSON_NAME], this is [PERSON_NAME] with Milano Flats! I’m so excited to se…"
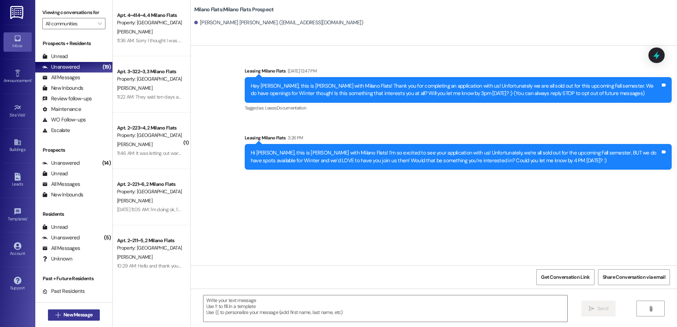
click at [71, 317] on span "New Message" at bounding box center [77, 314] width 29 height 7
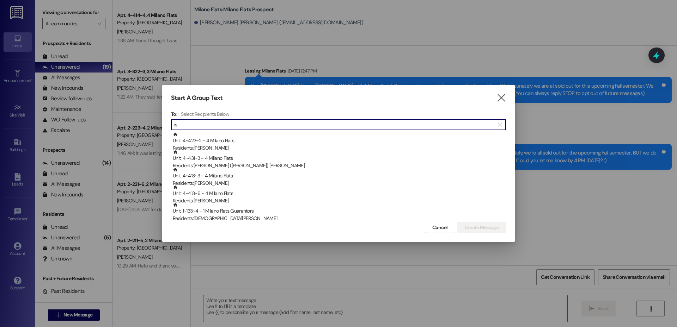
type input "i"
click at [495, 102] on div "Start A Group Text " at bounding box center [338, 98] width 335 height 8
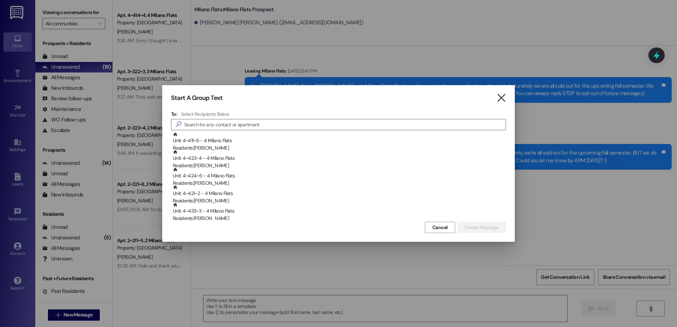
click at [499, 102] on icon "" at bounding box center [501, 97] width 10 height 7
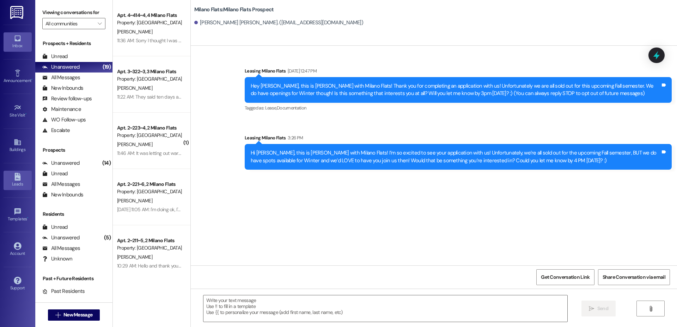
click at [23, 186] on div "Leads" at bounding box center [17, 184] width 35 height 7
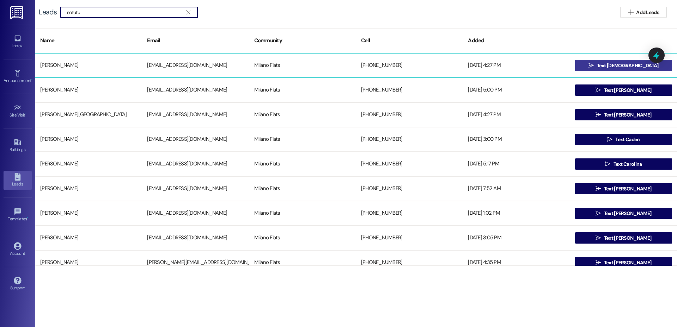
type input "sotutu"
click at [623, 68] on span "Text [DEMOGRAPHIC_DATA]" at bounding box center [628, 65] width 62 height 7
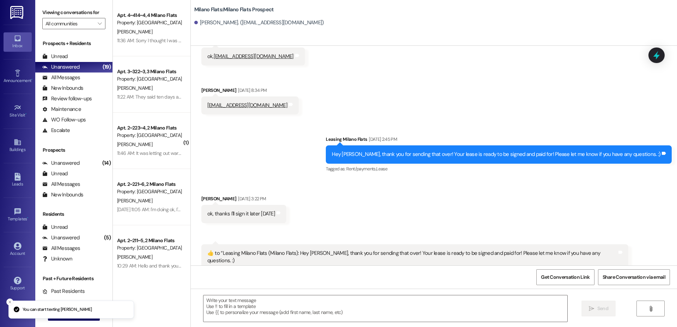
scroll to position [450, 0]
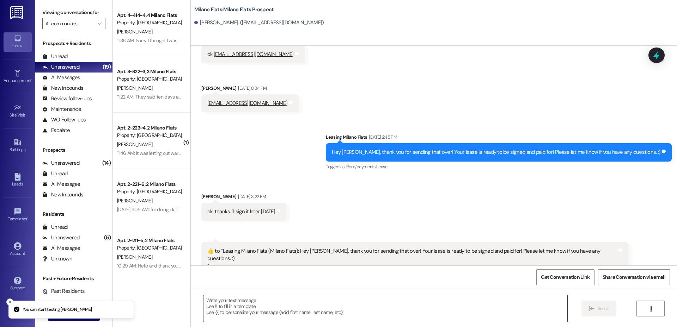
click at [260, 304] on textarea at bounding box center [385, 309] width 364 height 26
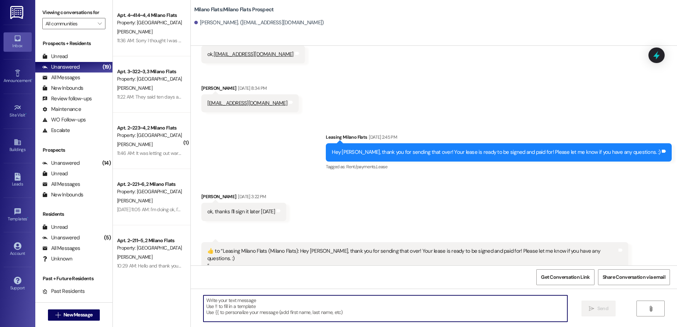
click at [267, 304] on textarea at bounding box center [385, 309] width 364 height 26
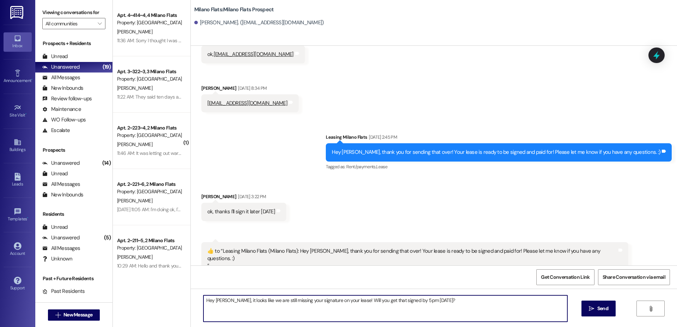
type textarea "Hey [PERSON_NAME], it looks like we are still missing your signature on your le…"
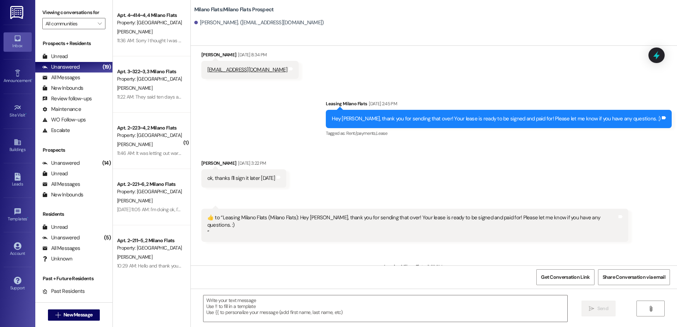
scroll to position [499, 0]
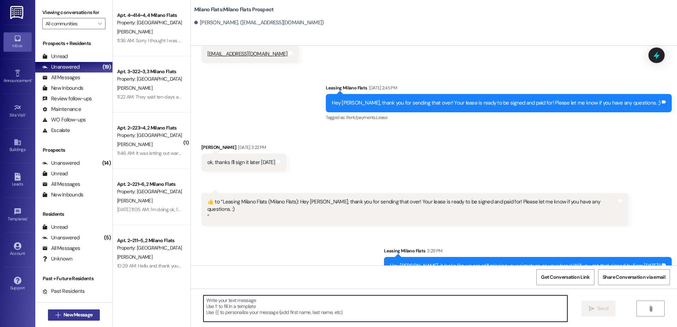
click at [70, 310] on button " New Message" at bounding box center [74, 315] width 52 height 11
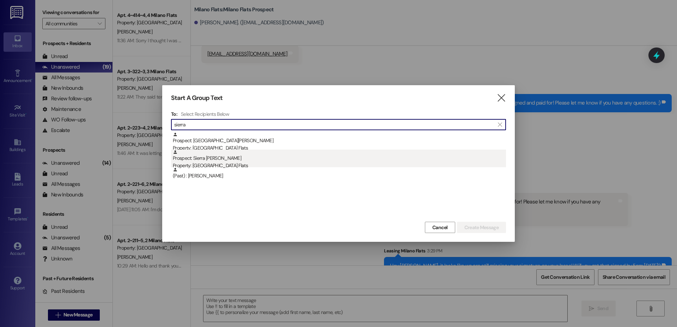
type input "sierra"
click at [237, 166] on div "Property: [GEOGRAPHIC_DATA] Flats" at bounding box center [339, 165] width 333 height 7
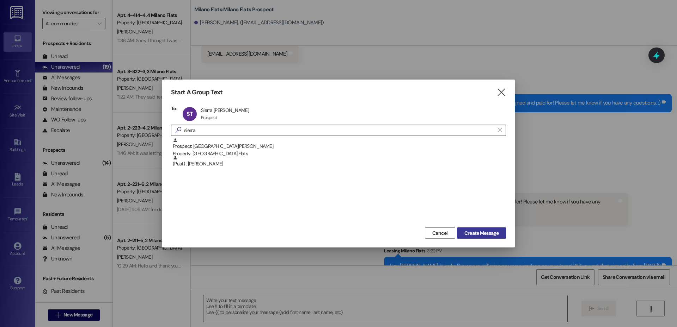
click at [485, 236] on span "Create Message" at bounding box center [481, 233] width 34 height 7
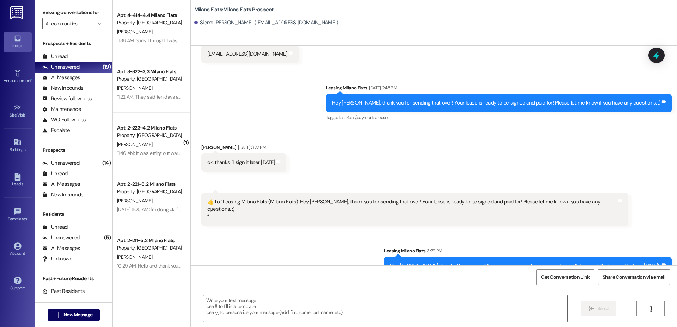
scroll to position [11, 0]
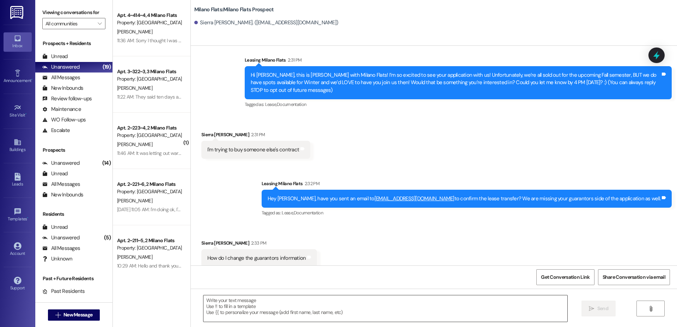
click at [267, 308] on textarea at bounding box center [385, 309] width 364 height 26
drag, startPoint x: 379, startPoint y: 189, endPoint x: 455, endPoint y: 194, distance: 76.6
click at [455, 195] on div "Hey [PERSON_NAME], have you sent an email to [EMAIL_ADDRESS][DOMAIN_NAME] to co…" at bounding box center [463, 198] width 393 height 7
click at [526, 149] on div "Received via SMS Sierra [PERSON_NAME] 2:31 PM I'm trying to buy someone else's …" at bounding box center [434, 139] width 486 height 49
click at [82, 76] on div "All Messages (undefined)" at bounding box center [73, 78] width 77 height 11
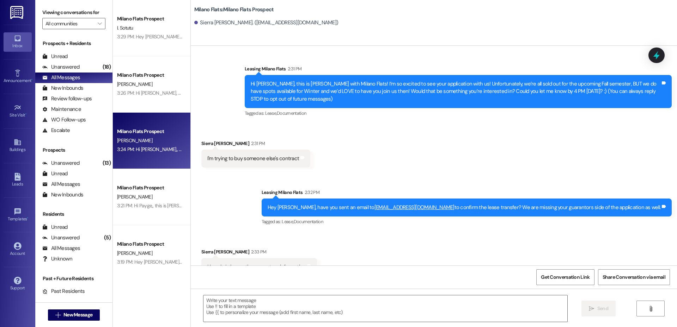
scroll to position [0, 0]
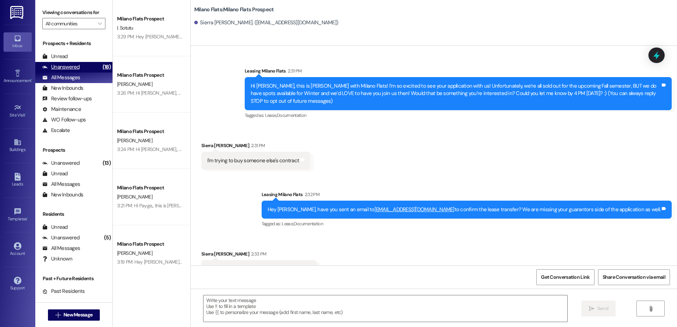
click at [101, 65] on div "(18)" at bounding box center [107, 67] width 12 height 11
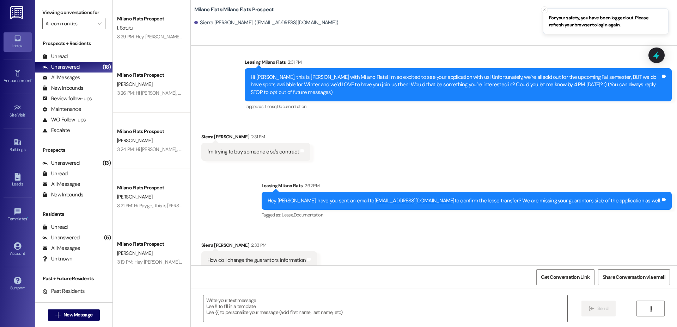
scroll to position [11, 0]
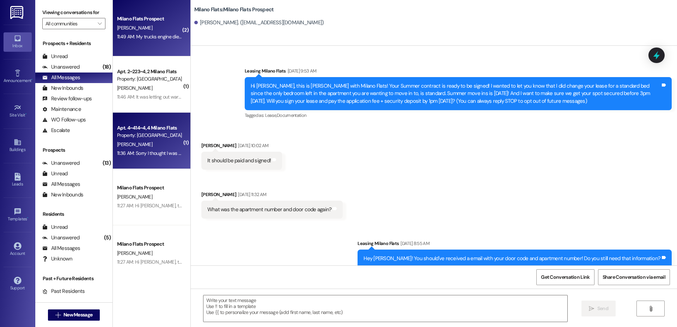
scroll to position [468, 0]
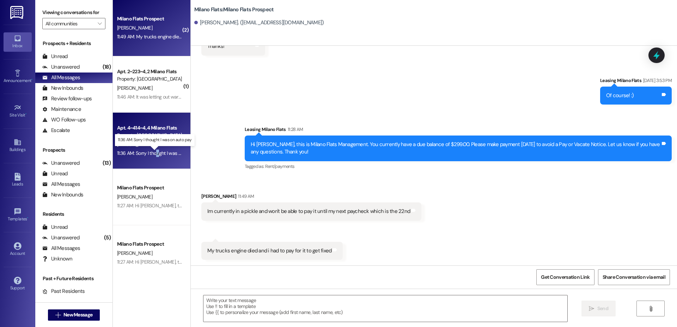
click at [153, 149] on div "11:36 AM: Sorry I thought I was on auto pay 11:36 AM: Sorry I thought I was on …" at bounding box center [149, 153] width 67 height 9
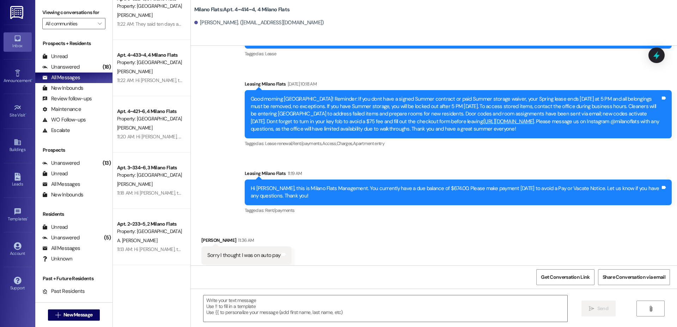
scroll to position [658, 0]
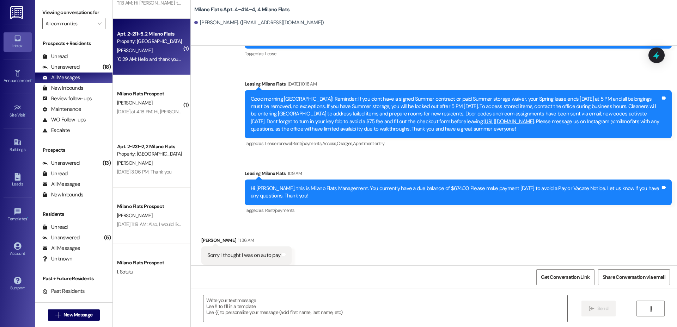
click at [168, 63] on div "10:29 AM: Hello and thank you for contacting Milano Flats. You have reached us …" at bounding box center [149, 59] width 67 height 9
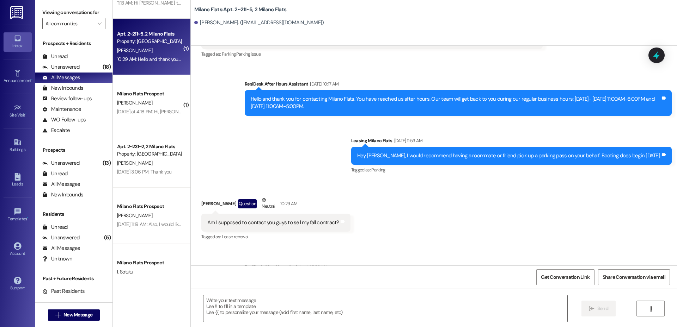
scroll to position [6242, 0]
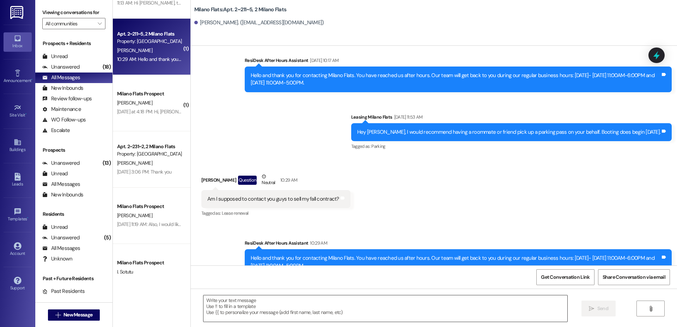
click at [279, 300] on textarea at bounding box center [385, 309] width 364 height 26
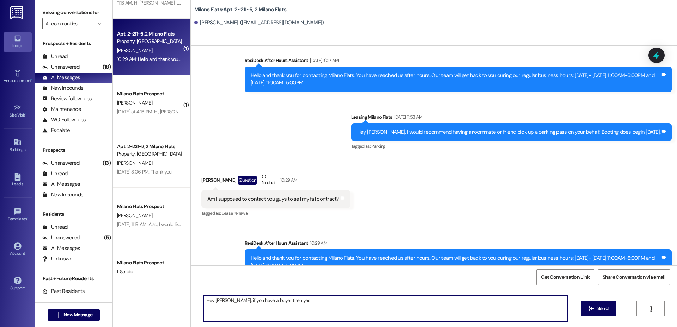
type textarea "Hey Rachel, if you have a buyer then yes!"
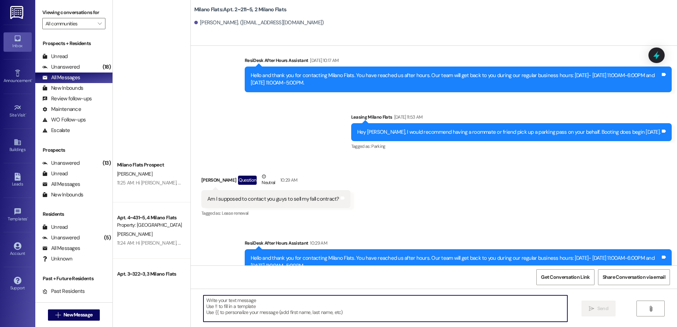
scroll to position [0, 0]
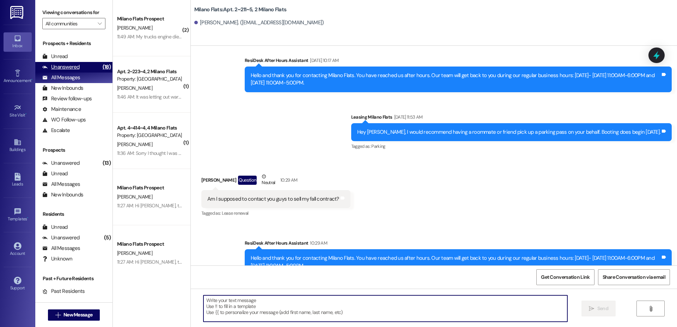
click at [69, 67] on div "Unanswered" at bounding box center [60, 66] width 37 height 7
